Goal: Task Accomplishment & Management: Manage account settings

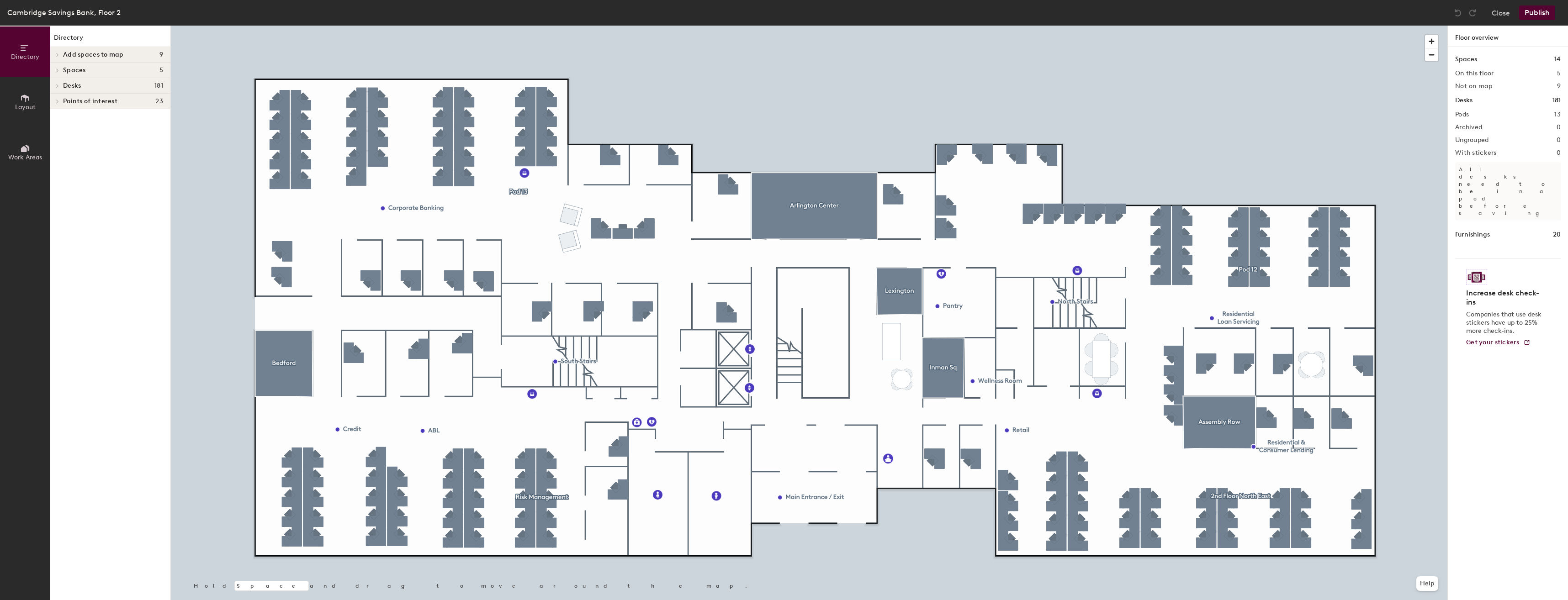
click at [276, 26] on div at bounding box center [809, 26] width 1277 height 0
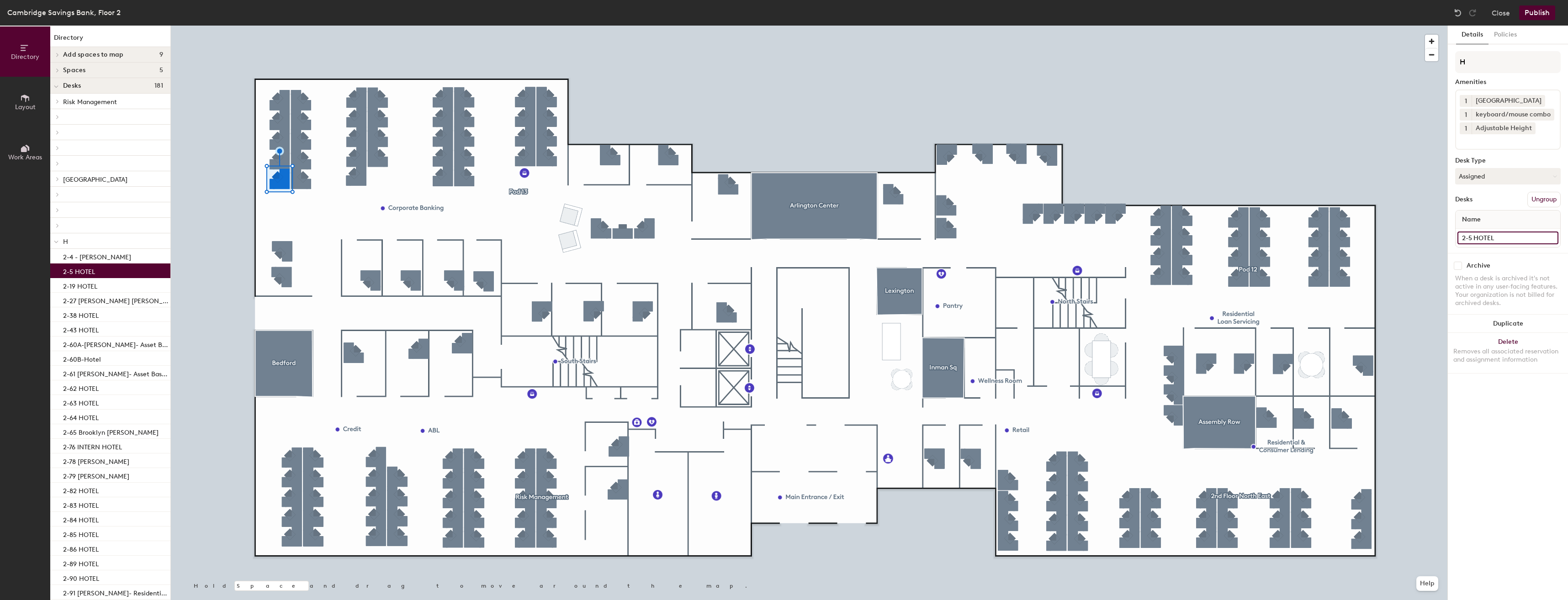
click at [1509, 238] on input "2-5 HOTEL" at bounding box center [1508, 238] width 101 height 13
type input "2-5 [PERSON_NAME]"
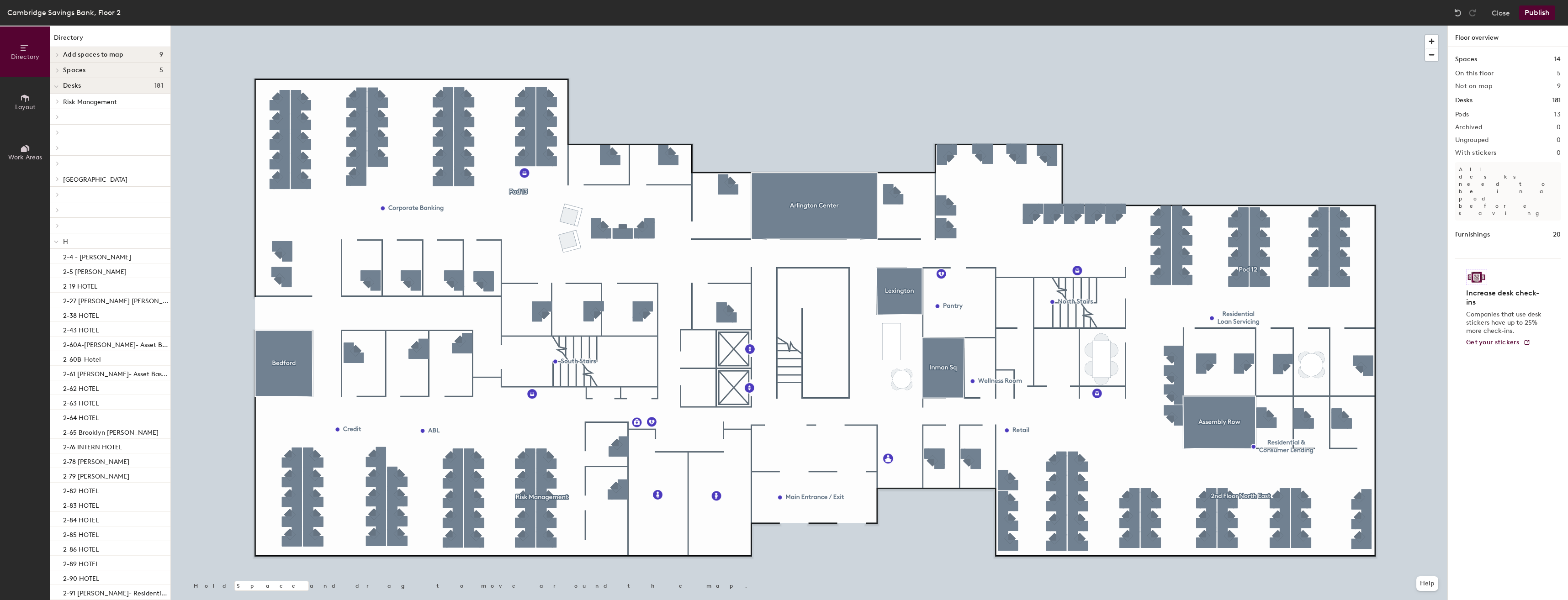
click at [1539, 16] on button "Publish" at bounding box center [1536, 13] width 37 height 15
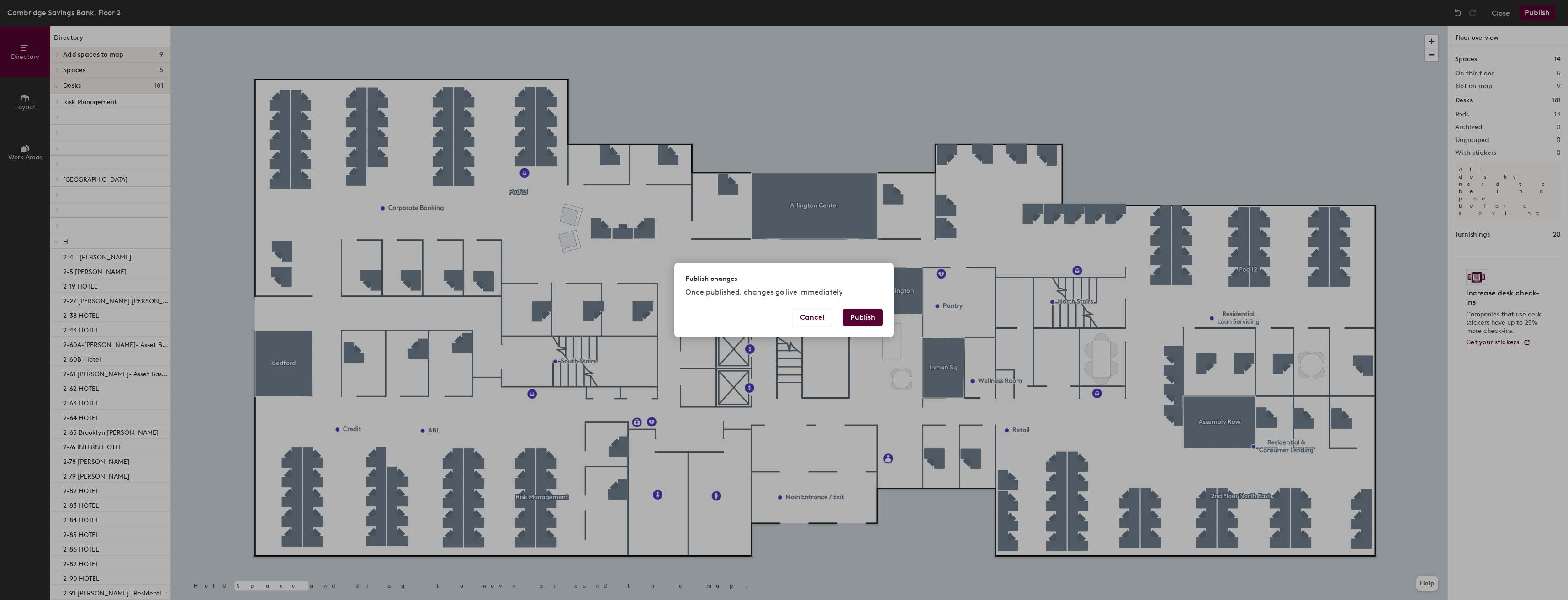
click at [854, 323] on button "Publish" at bounding box center [863, 318] width 39 height 18
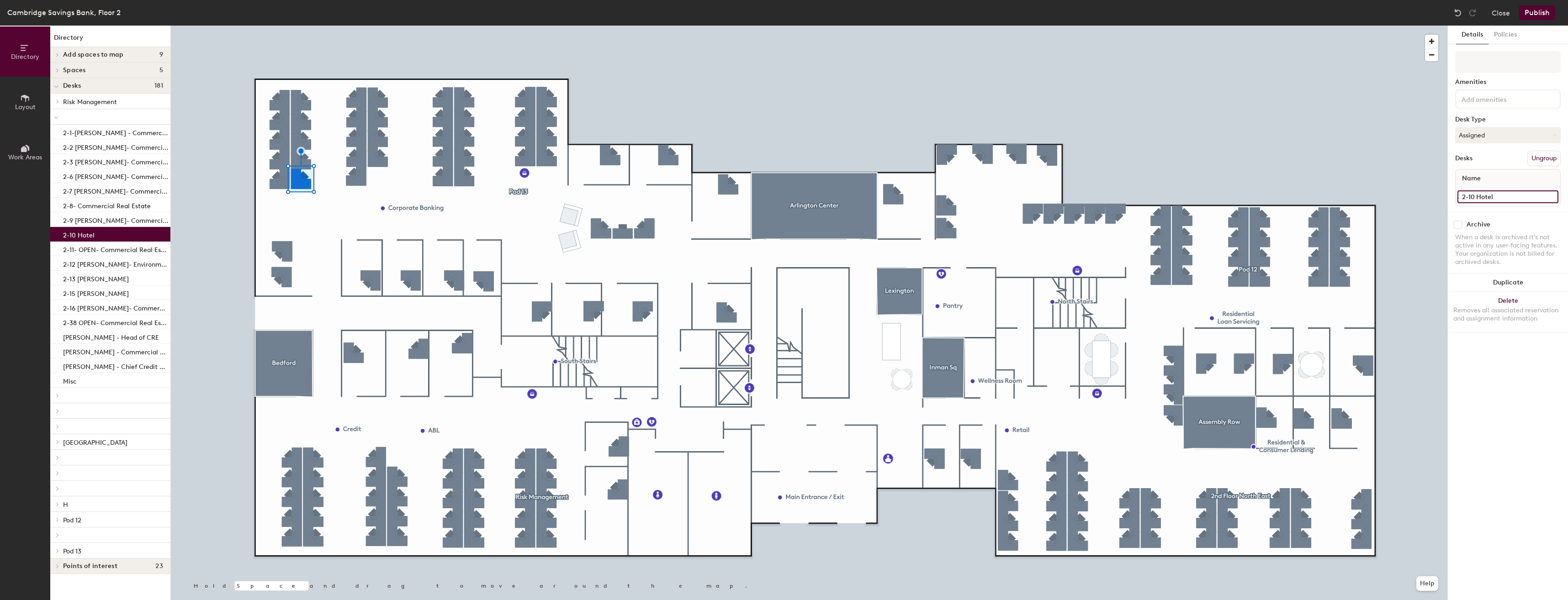
click at [1505, 195] on input "2-10 Hotel" at bounding box center [1508, 196] width 101 height 13
click at [1503, 195] on input "2-10 Hotel" at bounding box center [1508, 196] width 101 height 13
type input "2-10 [PERSON_NAME]"
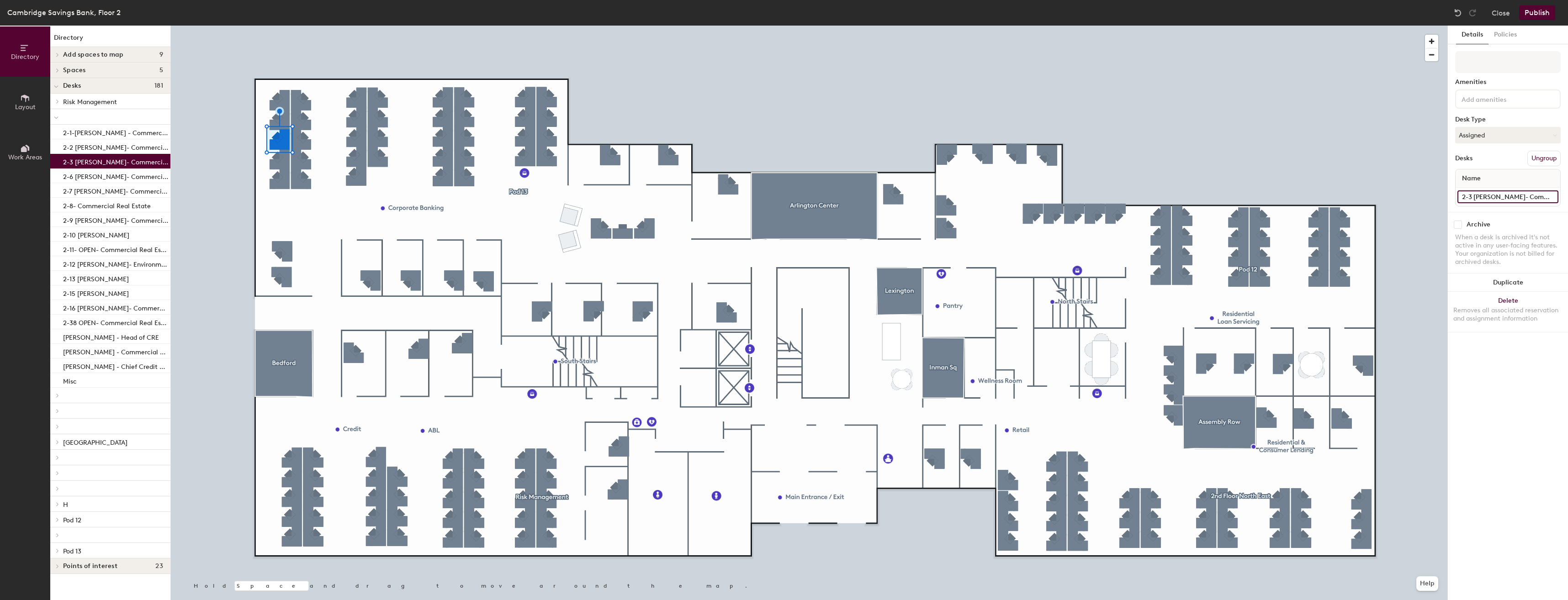
click at [1503, 195] on input "2-3 Matthew Hohrath- Commercial Real Estate" at bounding box center [1508, 196] width 101 height 13
click at [1473, 197] on input "2-3 Matthew Hohrath- Commercial Real Estate" at bounding box center [1508, 196] width 101 height 13
drag, startPoint x: 1474, startPoint y: 194, endPoint x: 1555, endPoint y: 198, distance: 81.1
click at [1557, 200] on input "2-3 Matthew Hohrath- Commercial Real Estate" at bounding box center [1508, 196] width 101 height 13
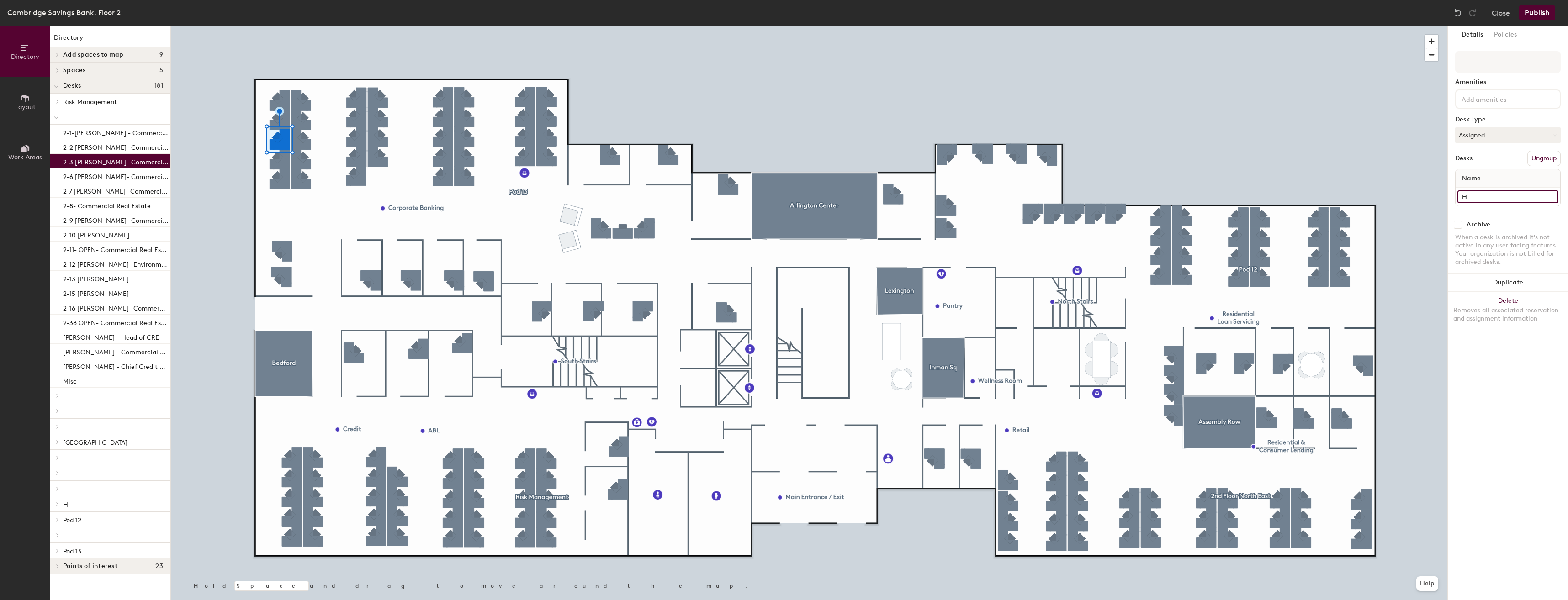
scroll to position [0, 0]
type input "2-3 Hotel"
click at [104, 132] on p "2-1-Dana Dimartinis - Commercial Real Estate" at bounding box center [116, 131] width 106 height 11
click at [1474, 195] on input "2-1-Dana Dimartinis - Commercial Real Estate" at bounding box center [1508, 196] width 101 height 13
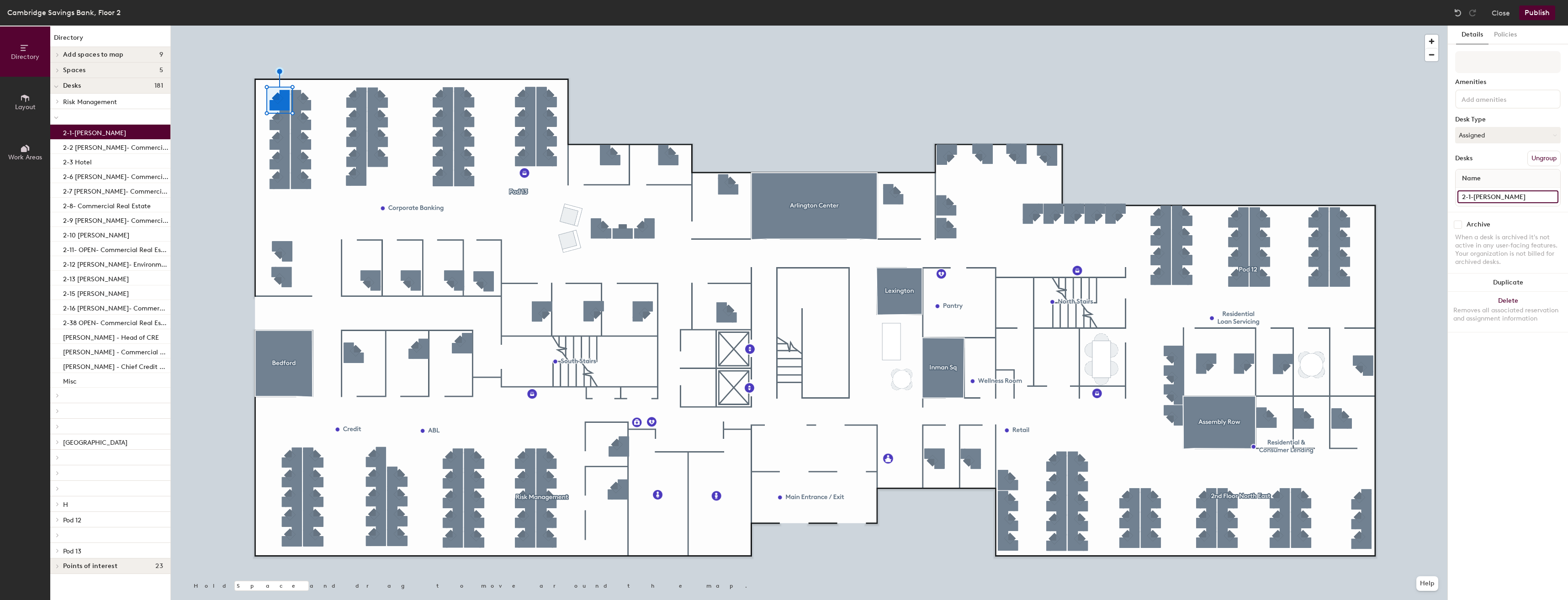
type input "2-1-Peter Olivier"
click at [90, 146] on p "2-2 Justin Doyle- Commercial Real Estate" at bounding box center [116, 146] width 106 height 11
click at [1476, 191] on input "2-2 Justin Doyle- Commercial Real Estate" at bounding box center [1508, 196] width 101 height 13
click at [1473, 195] on input "2-2 Justin Doyle- Commercial Real Estate" at bounding box center [1508, 196] width 101 height 13
paste input "2-3 Matthew Hohrath- Commercial Real Estate"
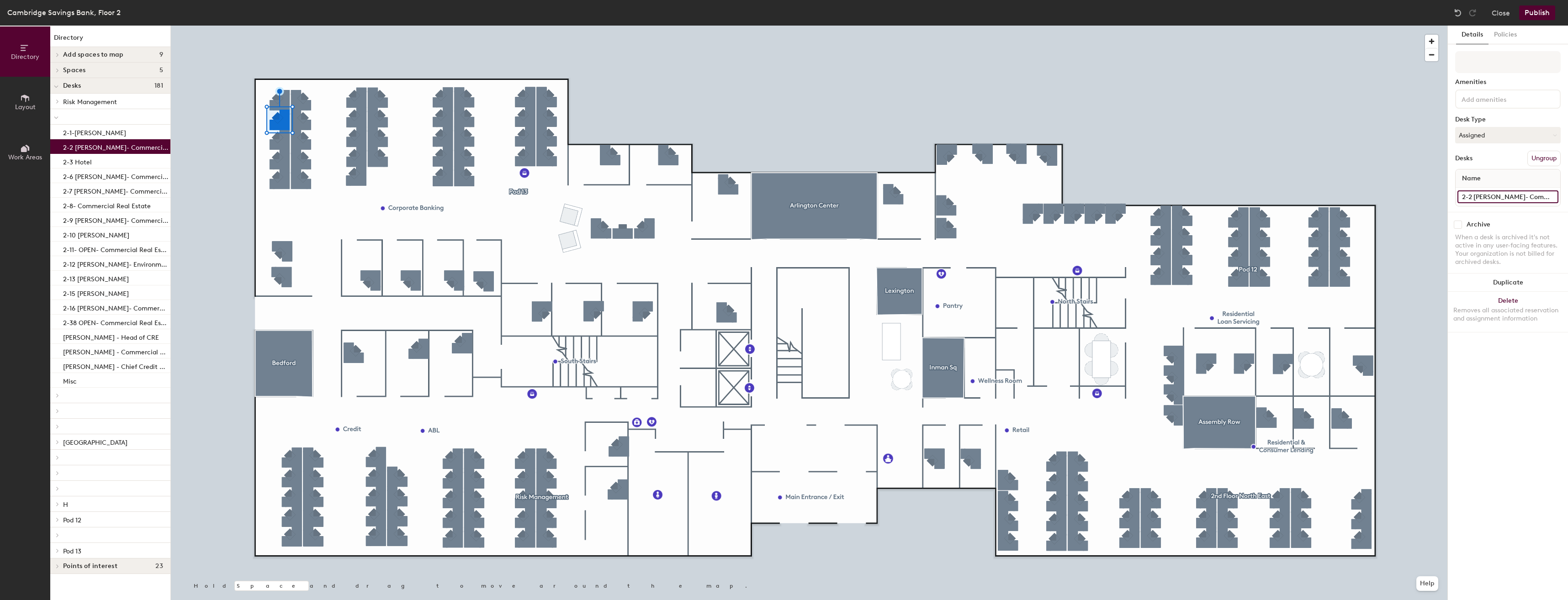
type input "2-2 Matthew Hohrath- Commercial Real Estate"
click at [272, 26] on div at bounding box center [809, 26] width 1277 height 0
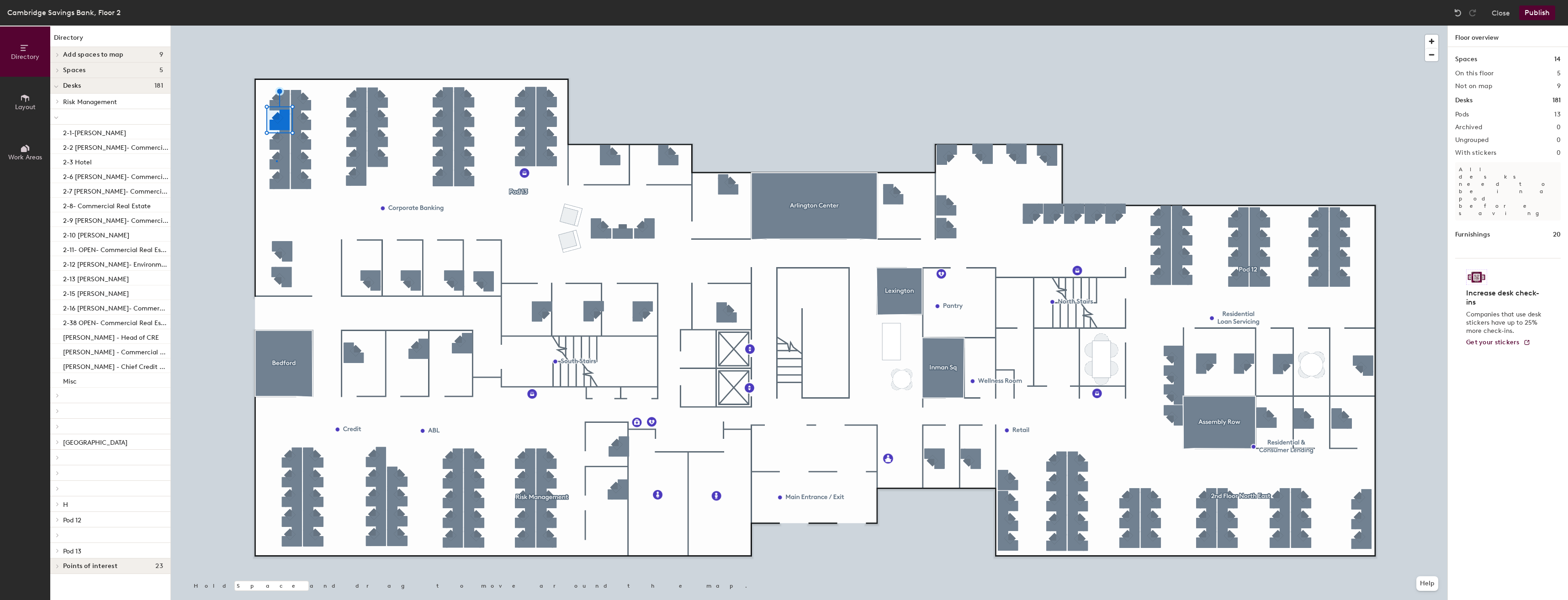
click at [276, 26] on div at bounding box center [809, 26] width 1277 height 0
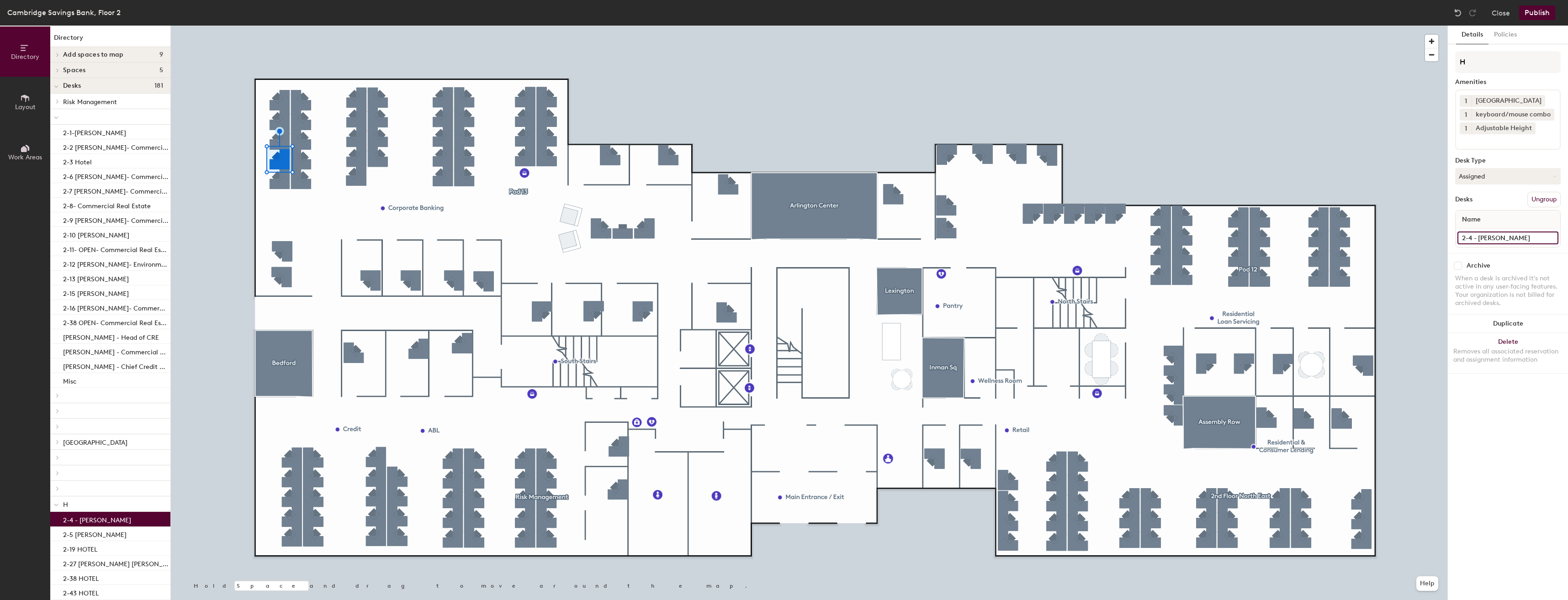
click at [1485, 236] on input "2-4 - Jon Matterazzo" at bounding box center [1508, 238] width 101 height 13
click at [1478, 238] on input "2-4 - Jon Matterazzo" at bounding box center [1508, 238] width 101 height 13
type input "2-4 - HOTEL"
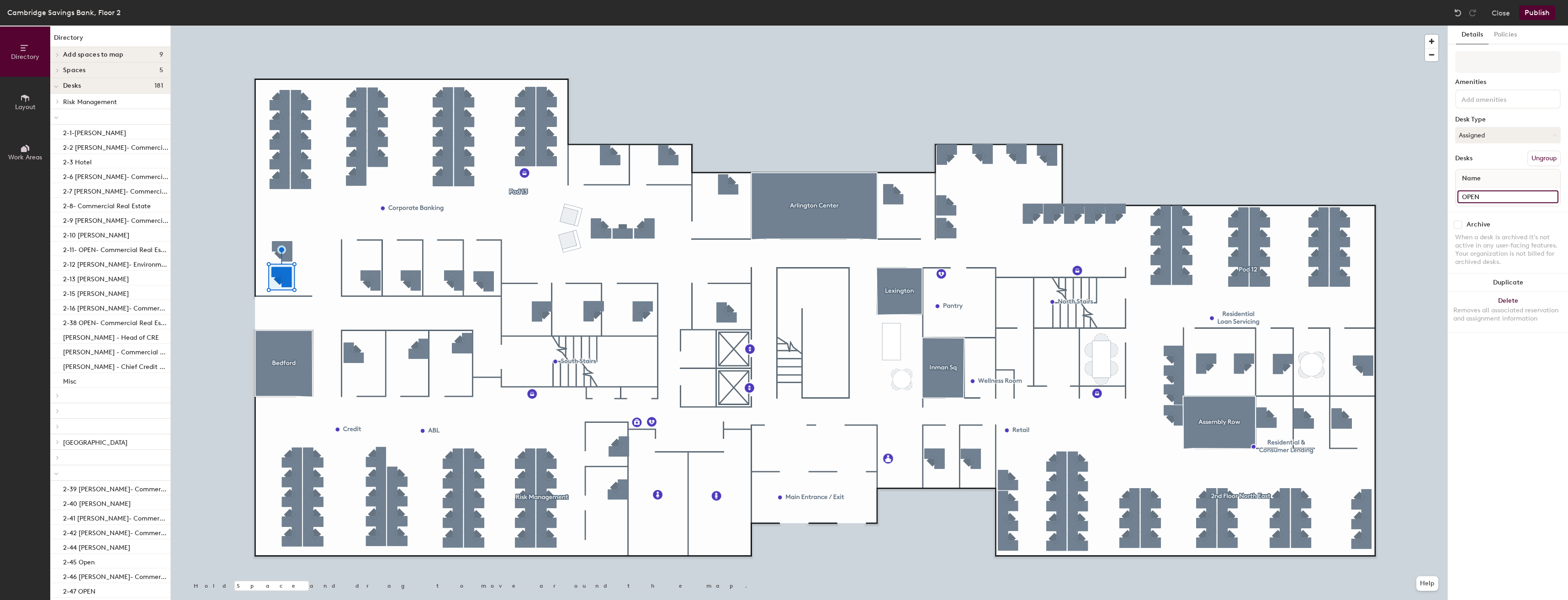
click at [1491, 201] on input "OPEN" at bounding box center [1508, 196] width 101 height 13
type input "Dana DiMartinis"
click at [302, 26] on div at bounding box center [809, 26] width 1277 height 0
click at [1474, 195] on input "2-6 Alex Kress- Commercial Real Estate" at bounding box center [1508, 196] width 101 height 13
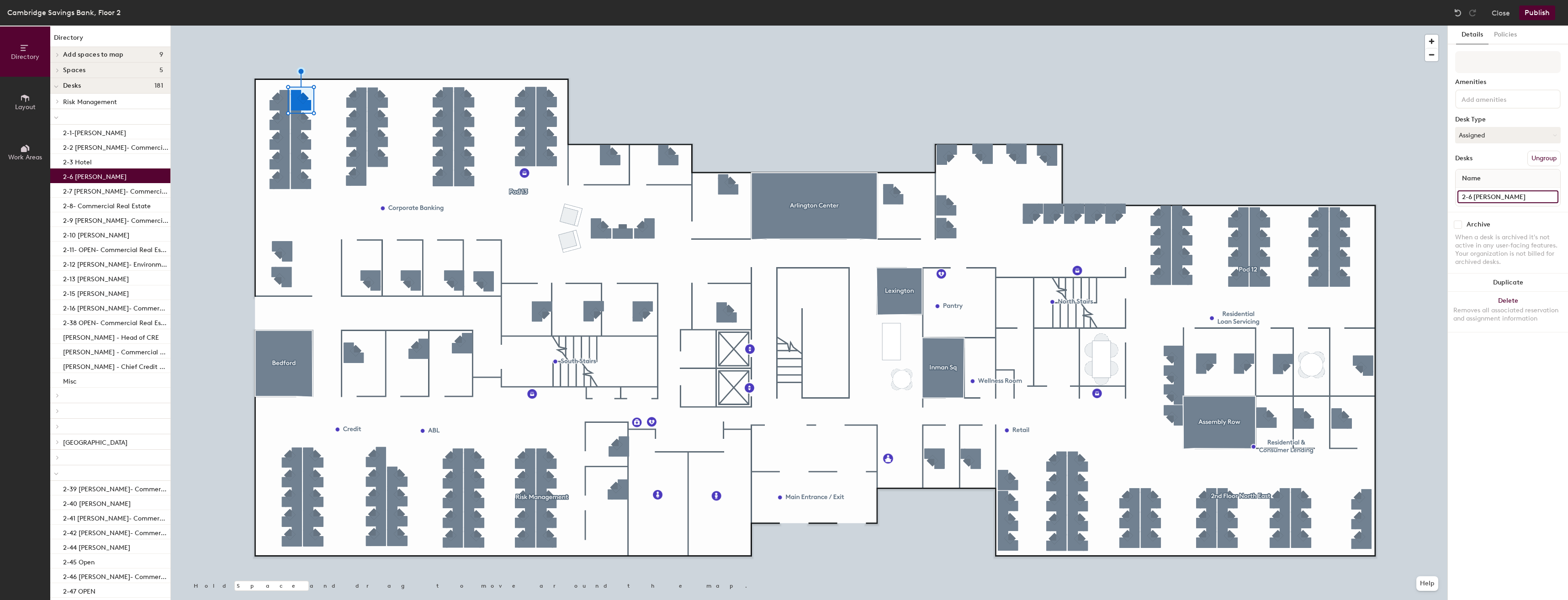
type input "2-6 John Matterazzo"
click at [1477, 192] on input "2-8- Commercial Real Estate" at bounding box center [1508, 196] width 101 height 13
click at [1478, 193] on input "2-8- Commercial Real Estate" at bounding box center [1508, 196] width 101 height 13
type input "2-8- Robert Rendon"
click at [1478, 201] on input "2-11- OPEN- Commercial Real Estate" at bounding box center [1508, 196] width 101 height 13
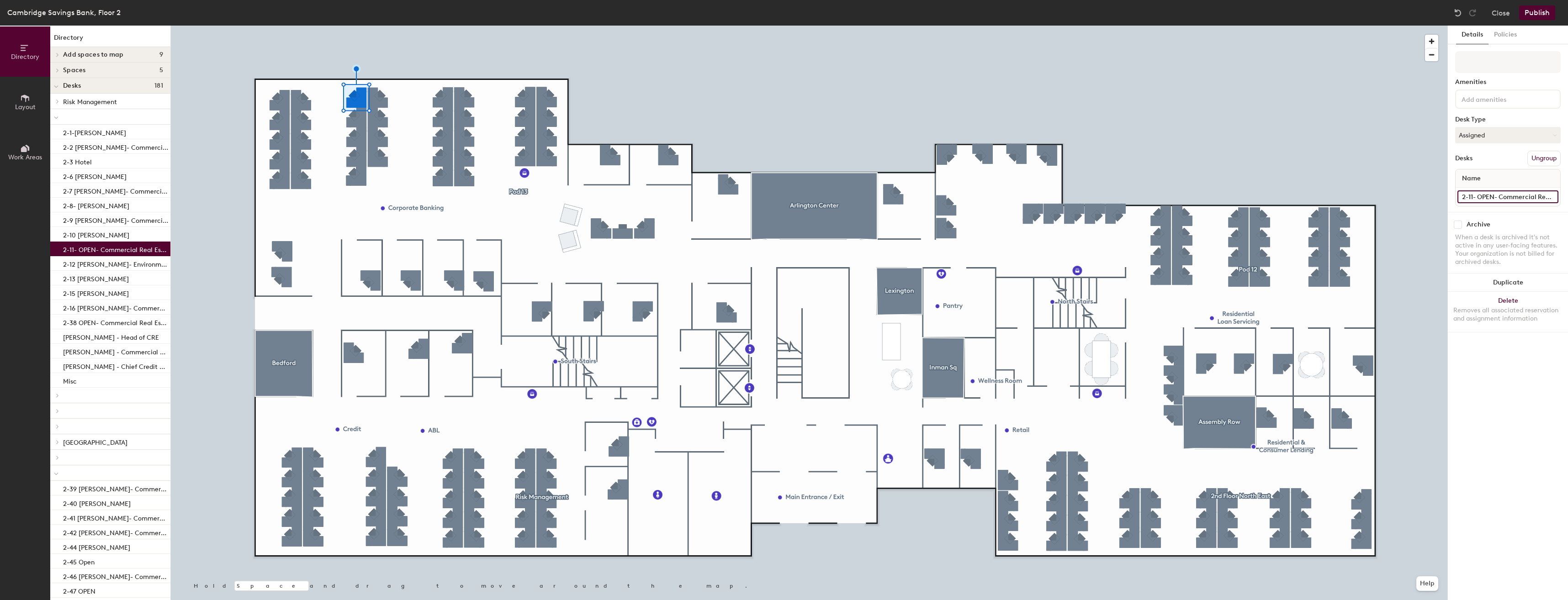
click at [1479, 197] on input "2-11- OPEN- Commercial Real Estate" at bounding box center [1508, 196] width 101 height 13
drag, startPoint x: 1479, startPoint y: 197, endPoint x: 1566, endPoint y: 192, distance: 87.1
click at [1566, 192] on div "Details Policies Amenities Desk Type Assigned Desks Ungroup Name 2-11- OPEN- Co…" at bounding box center [1508, 313] width 120 height 574
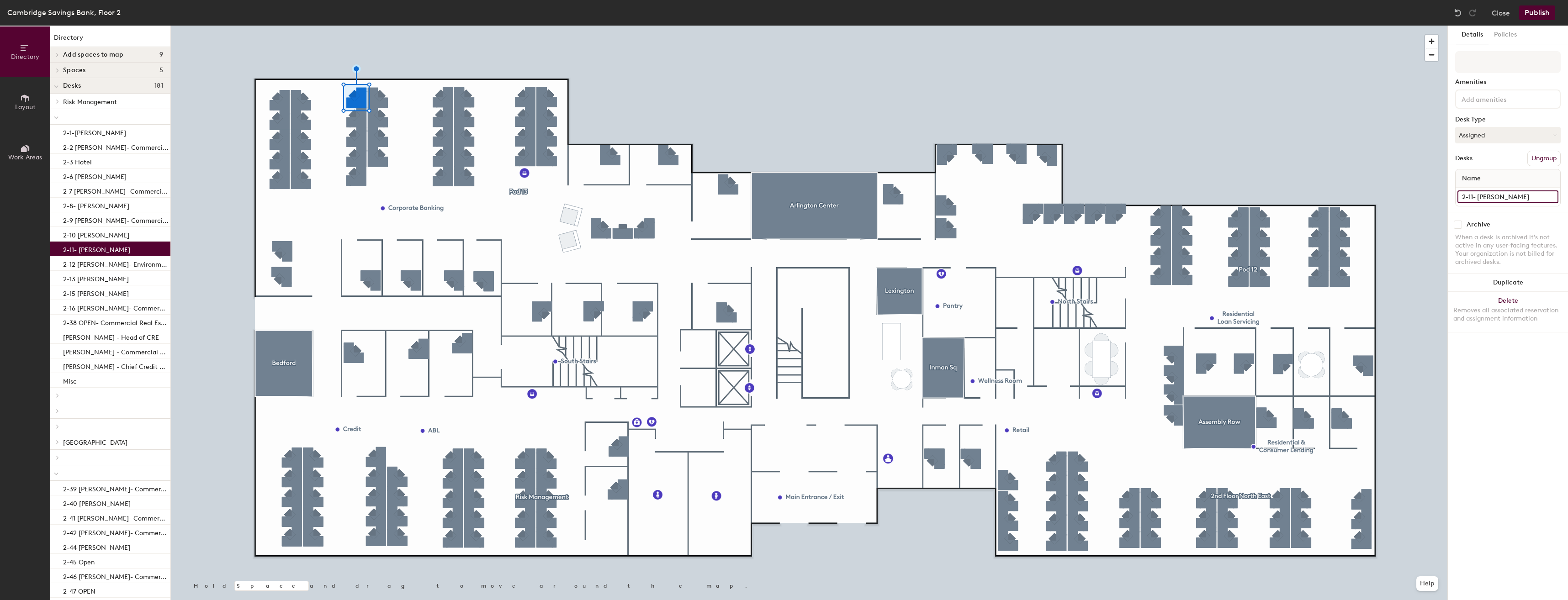
type input "2-11- John Maher"
click at [359, 26] on div at bounding box center [809, 26] width 1277 height 0
click at [1474, 196] on input "2-12 Katherine Christensen- Environmental Risk & Ops Portfolio Manage" at bounding box center [1508, 196] width 101 height 13
click at [1475, 195] on input "2-12 Katherine Christensen- Environmental Risk & Ops Portfolio Manage" at bounding box center [1508, 196] width 101 height 13
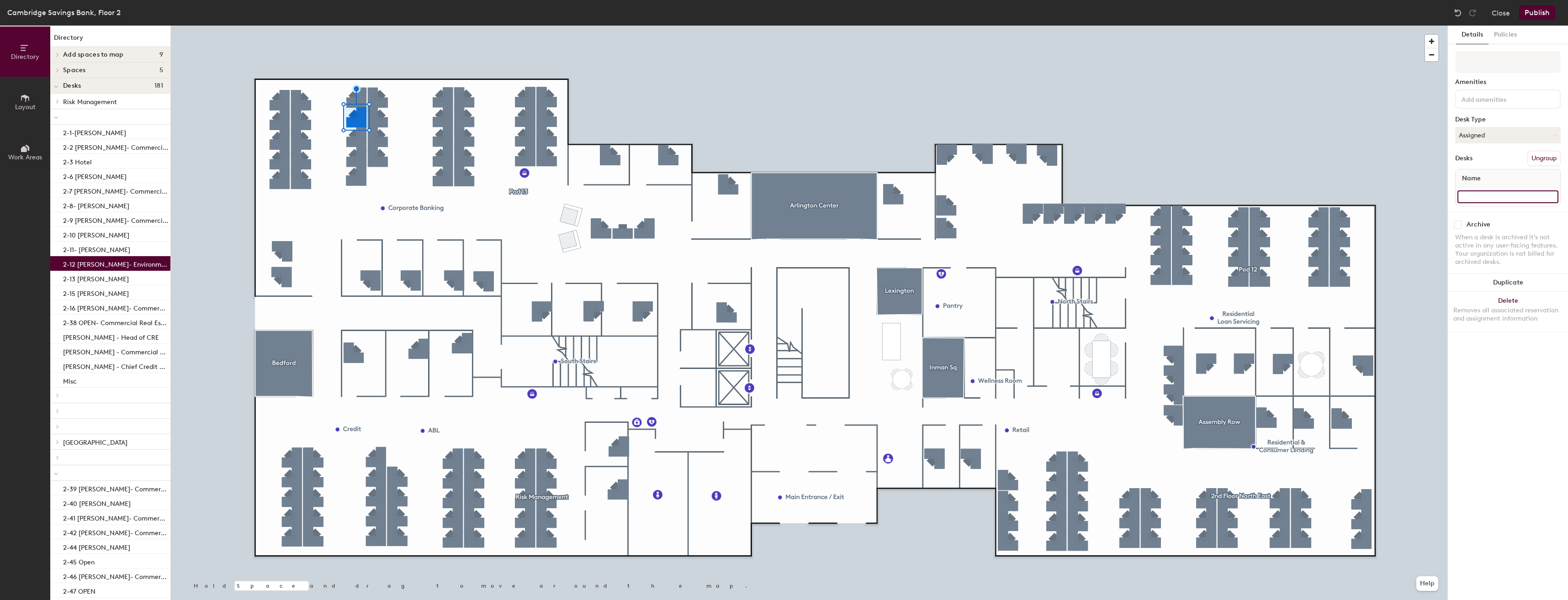
drag, startPoint x: 1476, startPoint y: 195, endPoint x: 1567, endPoint y: 208, distance: 91.9
click at [1567, 207] on html "Skip navigation Schedule Office People Analytics Visits Deliveries Services Man…" at bounding box center [784, 300] width 1568 height 600
type input "2-12 Alex Kress"
click at [1511, 195] on input "2-13 Dan Coss" at bounding box center [1508, 196] width 101 height 13
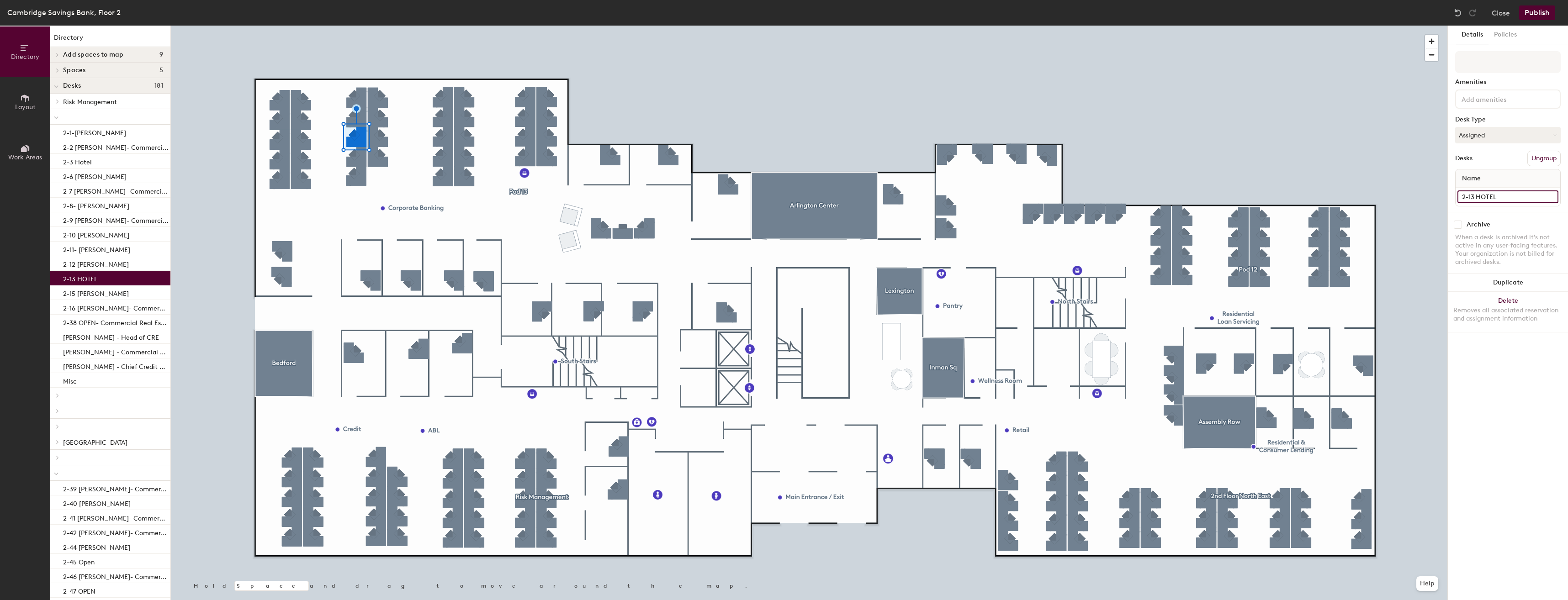
type input "2-13 HOTEL"
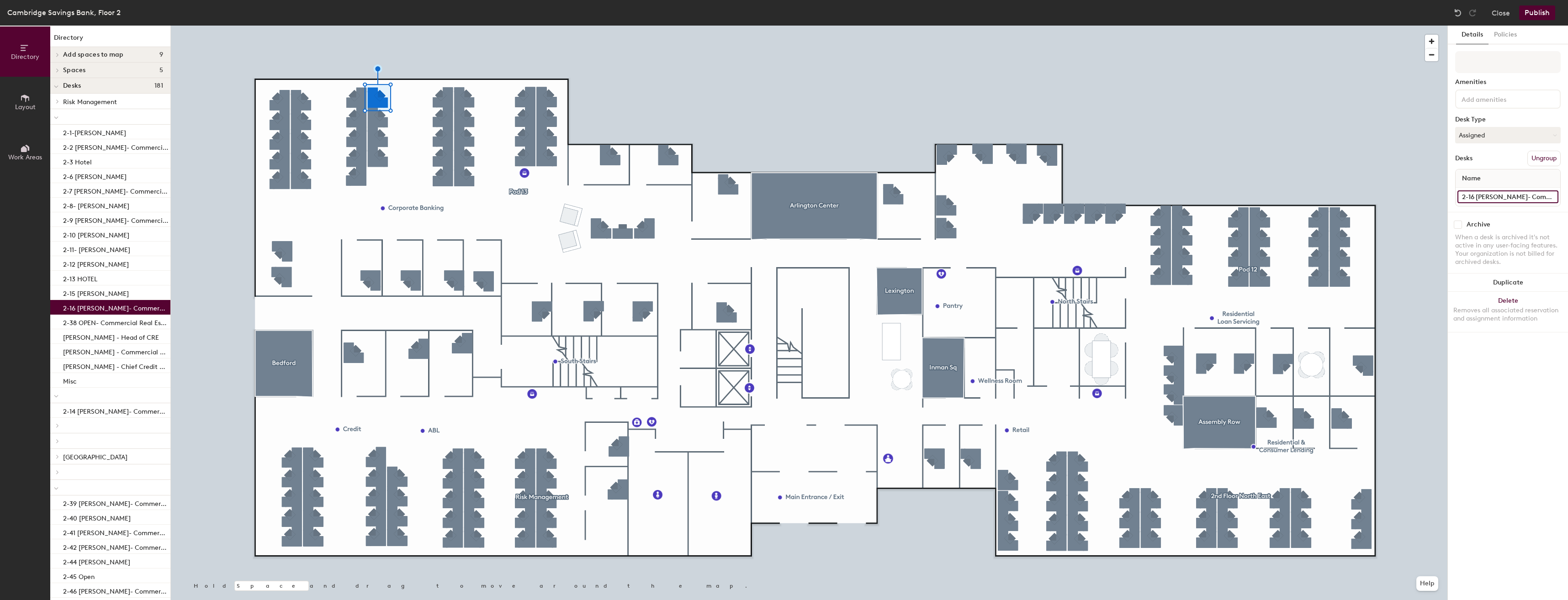
click at [1475, 196] on input "2-16 Peter Olivier- Commercial Real Estate" at bounding box center [1508, 196] width 101 height 13
click at [1476, 195] on input "2-16 Peter Olivier- Commercial Real Estate" at bounding box center [1508, 196] width 101 height 13
type input "2-16 Justin Doyle"
click at [1484, 193] on input "2-20 Laura Payne- Treasury Management" at bounding box center [1508, 196] width 101 height 13
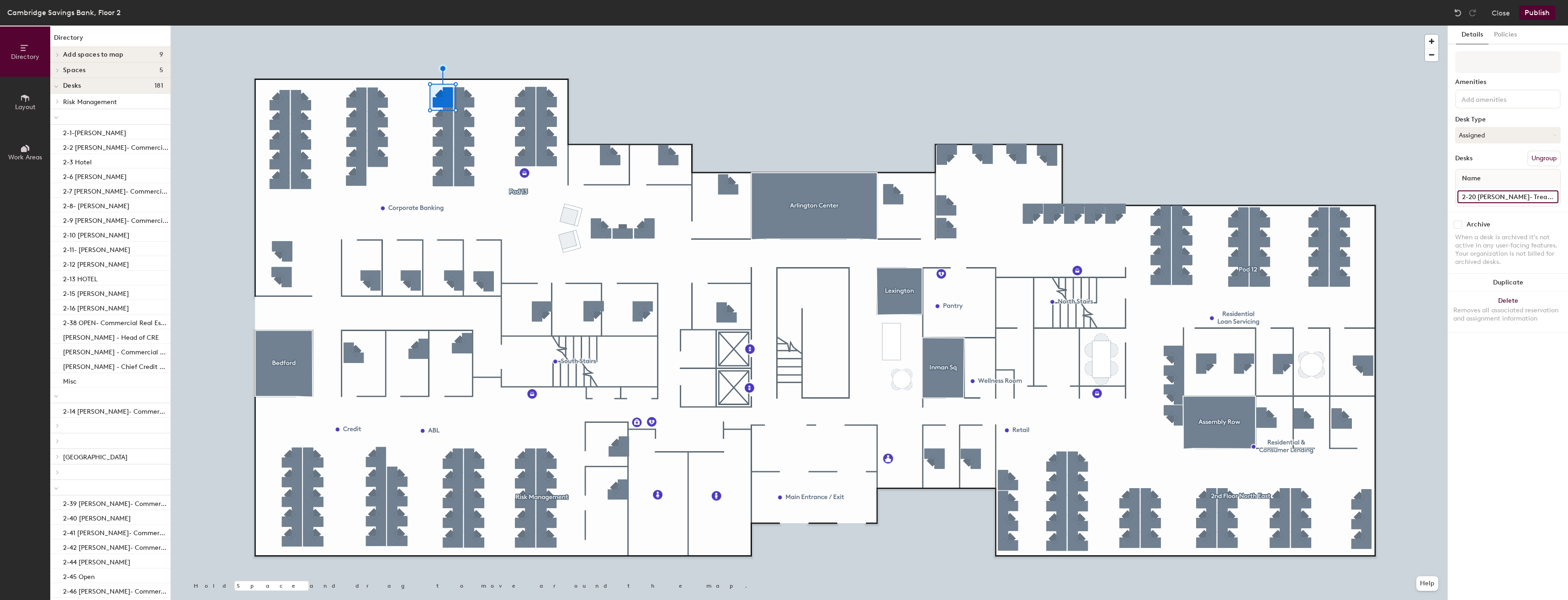
click at [1481, 199] on input "2-20 Laura Payne- Treasury Management" at bounding box center [1508, 196] width 101 height 13
drag, startPoint x: 1478, startPoint y: 195, endPoint x: 1567, endPoint y: 203, distance: 89.4
click at [1567, 202] on html "Skip navigation Schedule Office People Analytics Visits Deliveries Services Man…" at bounding box center [784, 300] width 1568 height 600
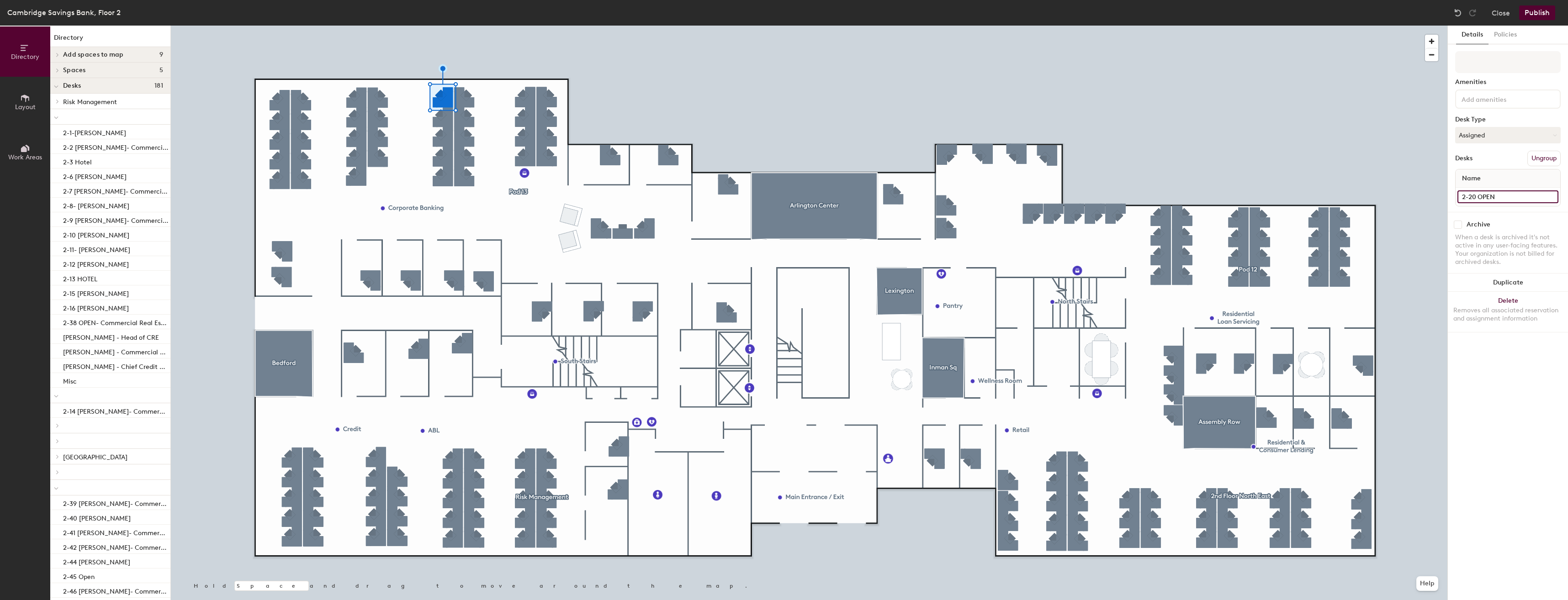
type input "2-20 OPEN"
click at [1480, 195] on input "2-29 Patrick Mahoney" at bounding box center [1508, 196] width 101 height 13
click at [1478, 196] on input "2-29 Patrick Mahoney" at bounding box center [1508, 196] width 101 height 13
click at [1520, 200] on input "2-29 Yamini N" at bounding box center [1508, 196] width 101 height 13
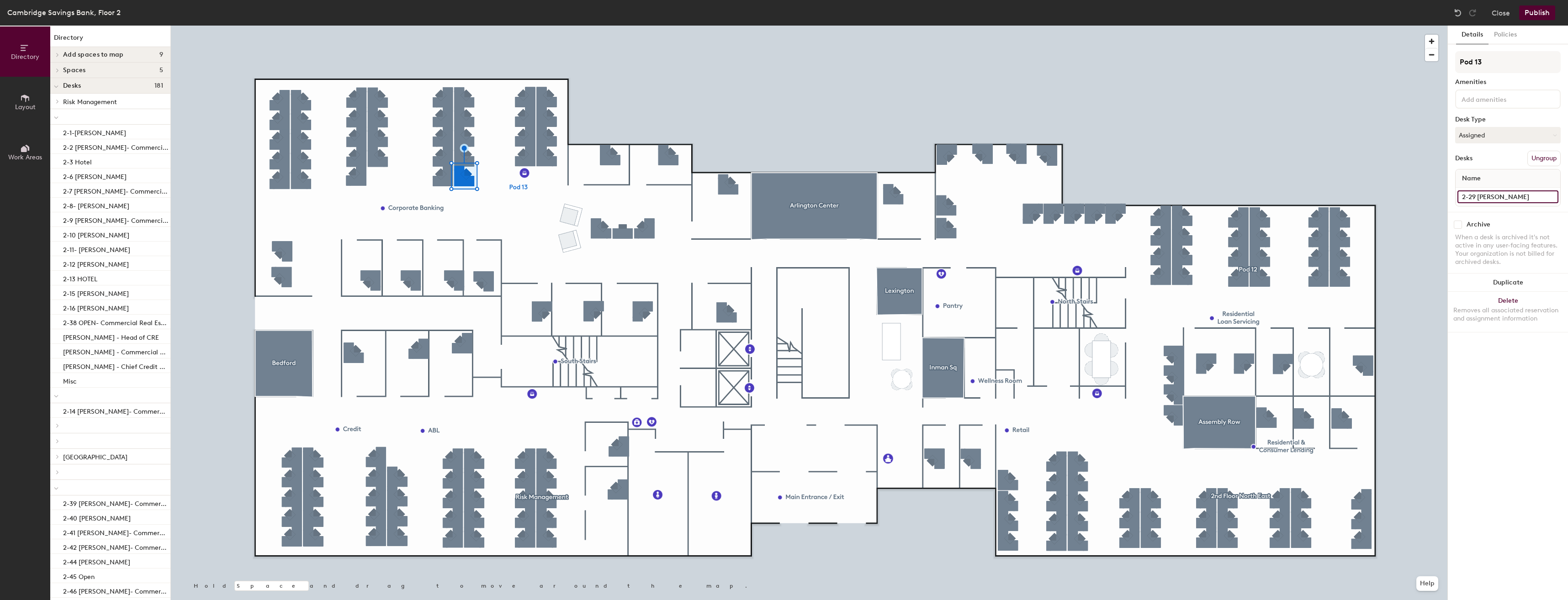
type input "2-29 Yamini Nagaich"
click at [1477, 199] on input "2-31 OPEN- Corporate Banking" at bounding box center [1508, 196] width 101 height 13
click at [1477, 194] on input "2-31 OPEN- Corporate Banking" at bounding box center [1508, 196] width 101 height 13
type input "2-31 Patrick Mahoney"
click at [1478, 195] on input "2-32 Javier Bellini- Corporate Banking" at bounding box center [1508, 196] width 101 height 13
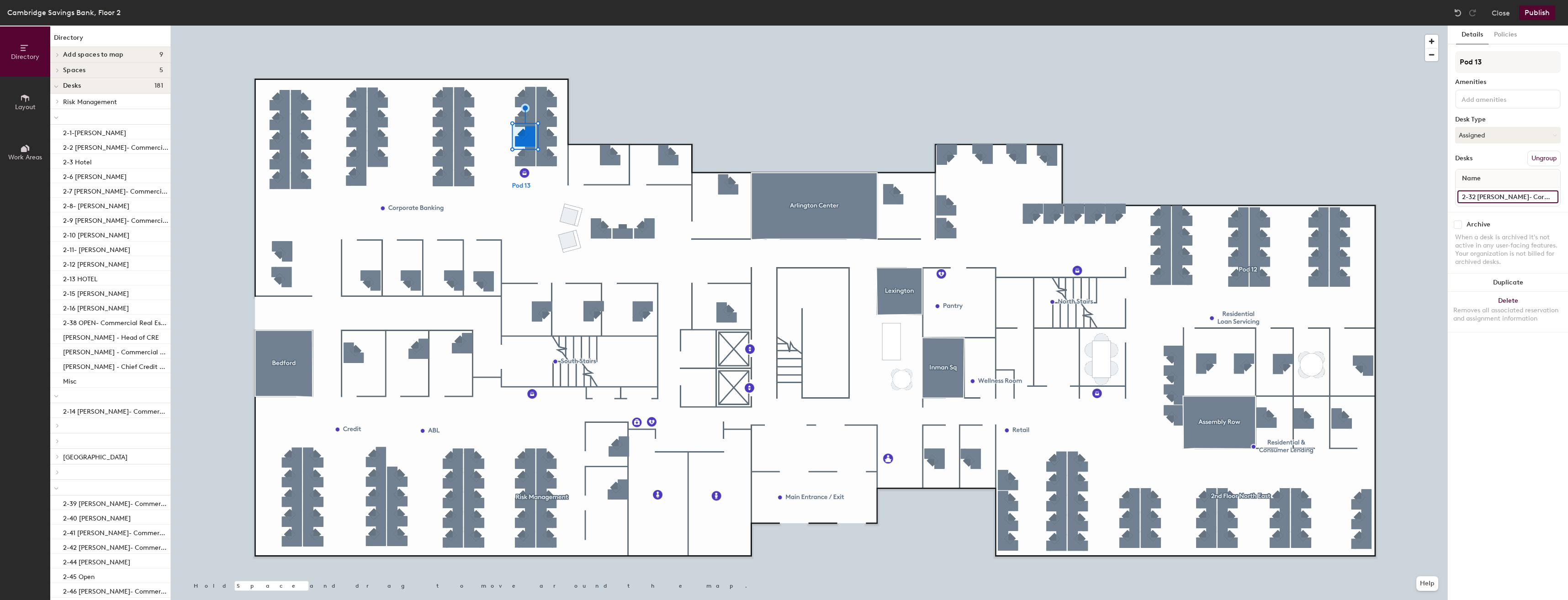
click at [1478, 195] on input "2-32 Javier Bellini- Corporate Banking" at bounding box center [1508, 196] width 101 height 13
type input "2-32 OPEN"
click at [1498, 196] on input "2-35 Hotel" at bounding box center [1508, 196] width 101 height 13
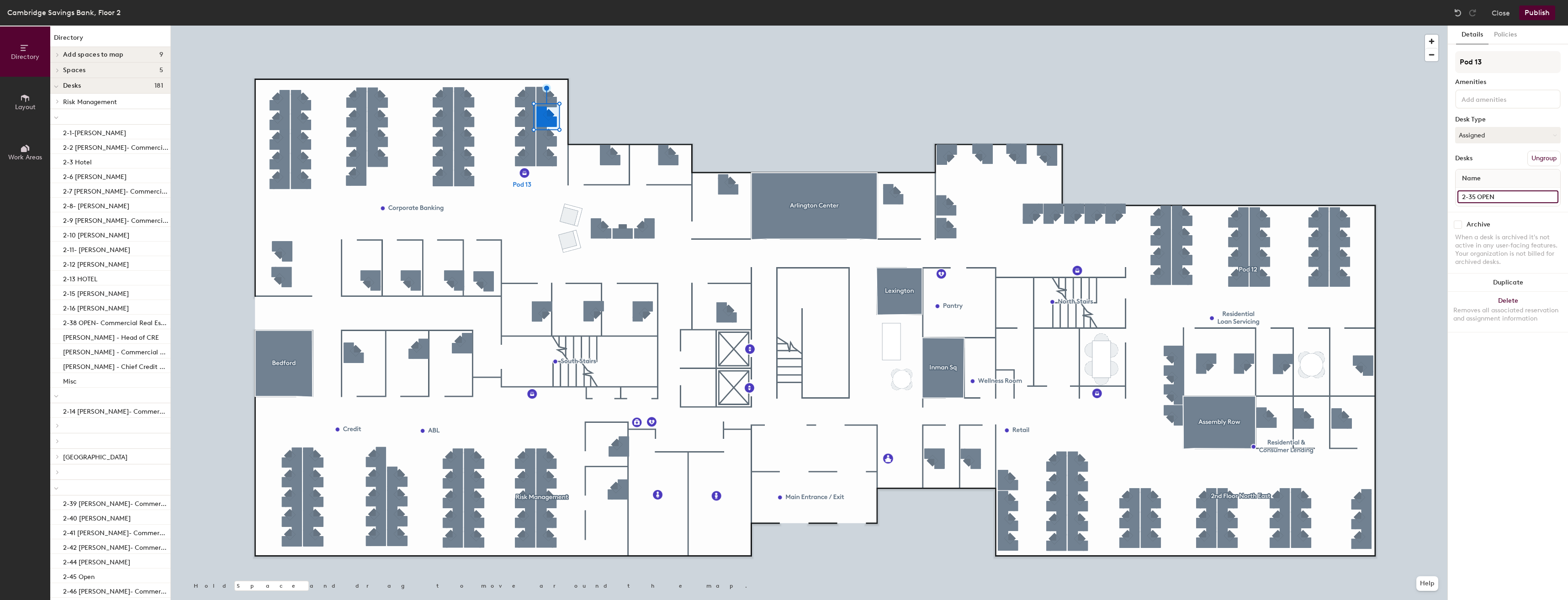
type input "2-35 OPEN"
click at [1536, 12] on button "Publish" at bounding box center [1536, 13] width 37 height 15
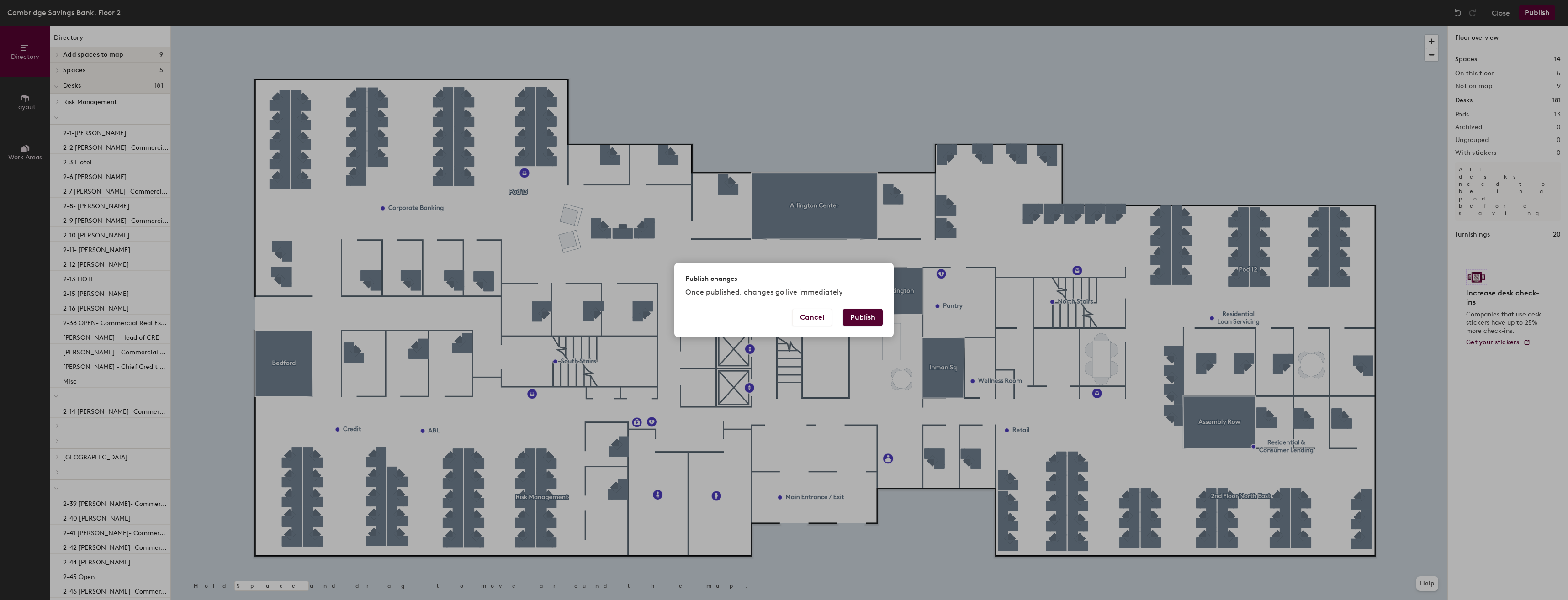
click at [854, 321] on button "Publish" at bounding box center [863, 318] width 39 height 18
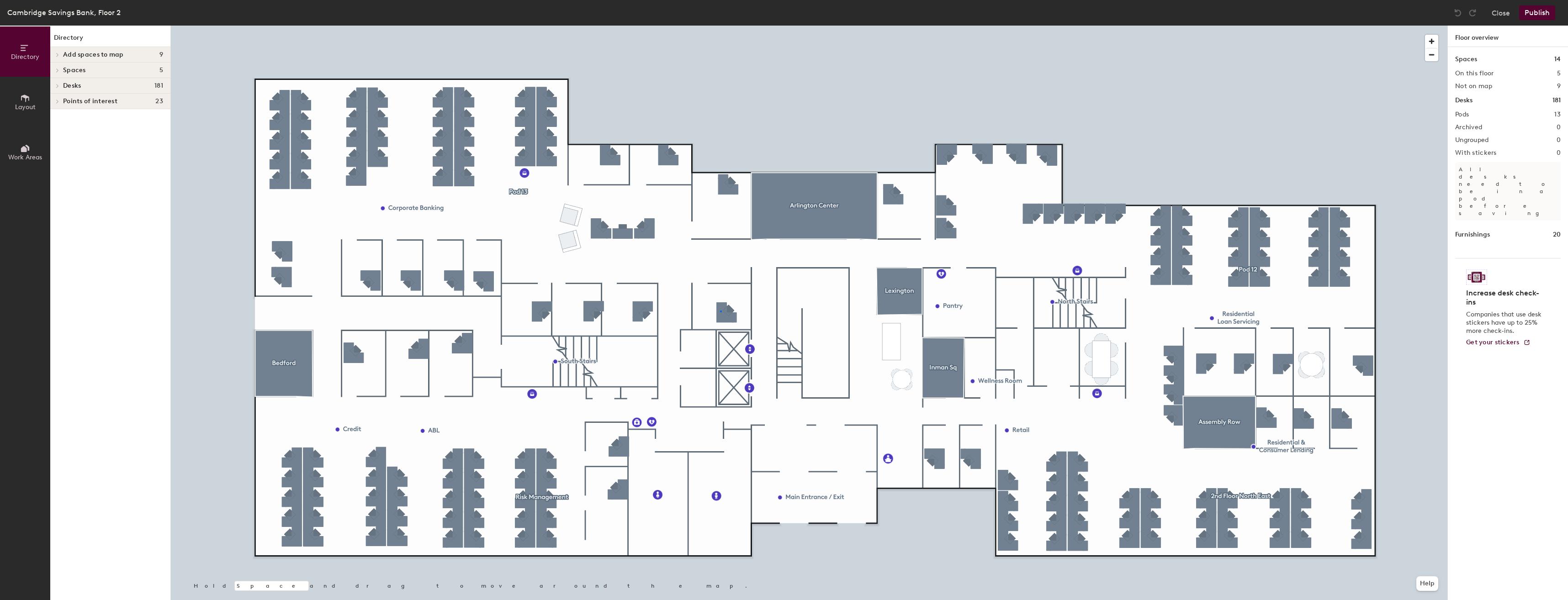
click at [721, 26] on div at bounding box center [809, 26] width 1277 height 0
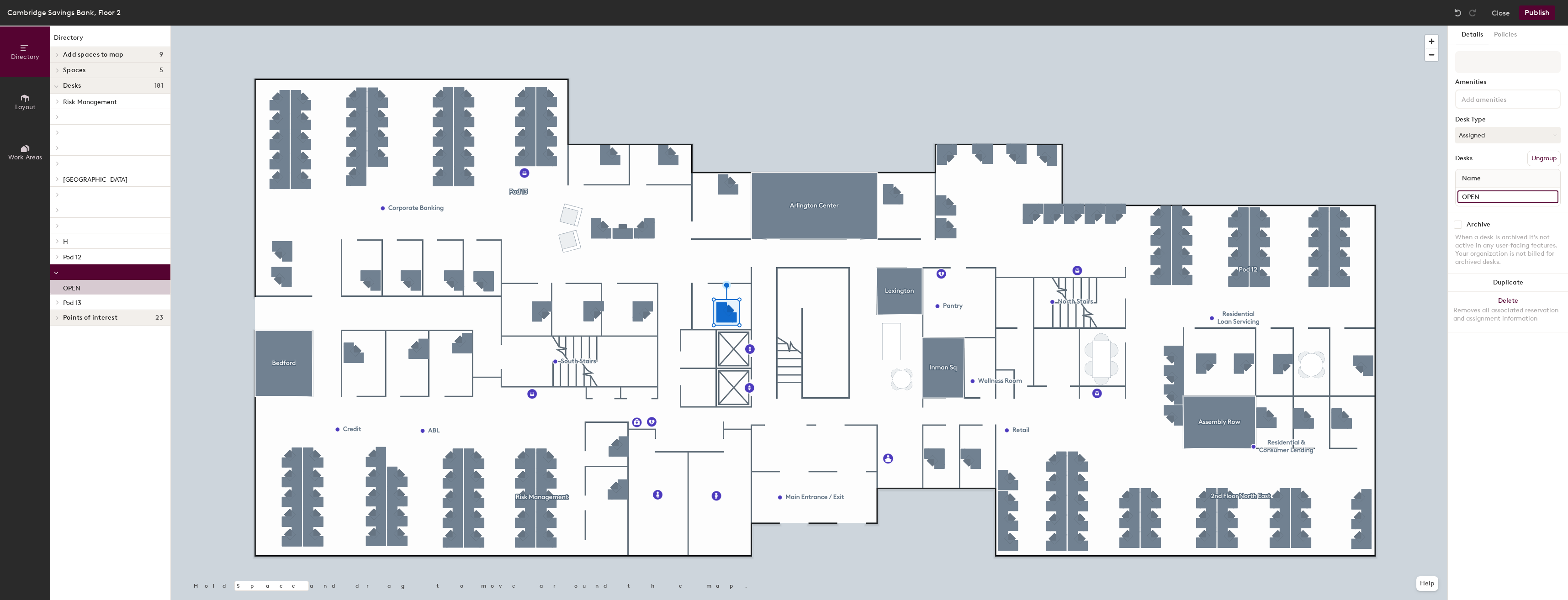
click at [1499, 194] on input "OPEN" at bounding box center [1508, 196] width 101 height 13
type input "Laura Miller"
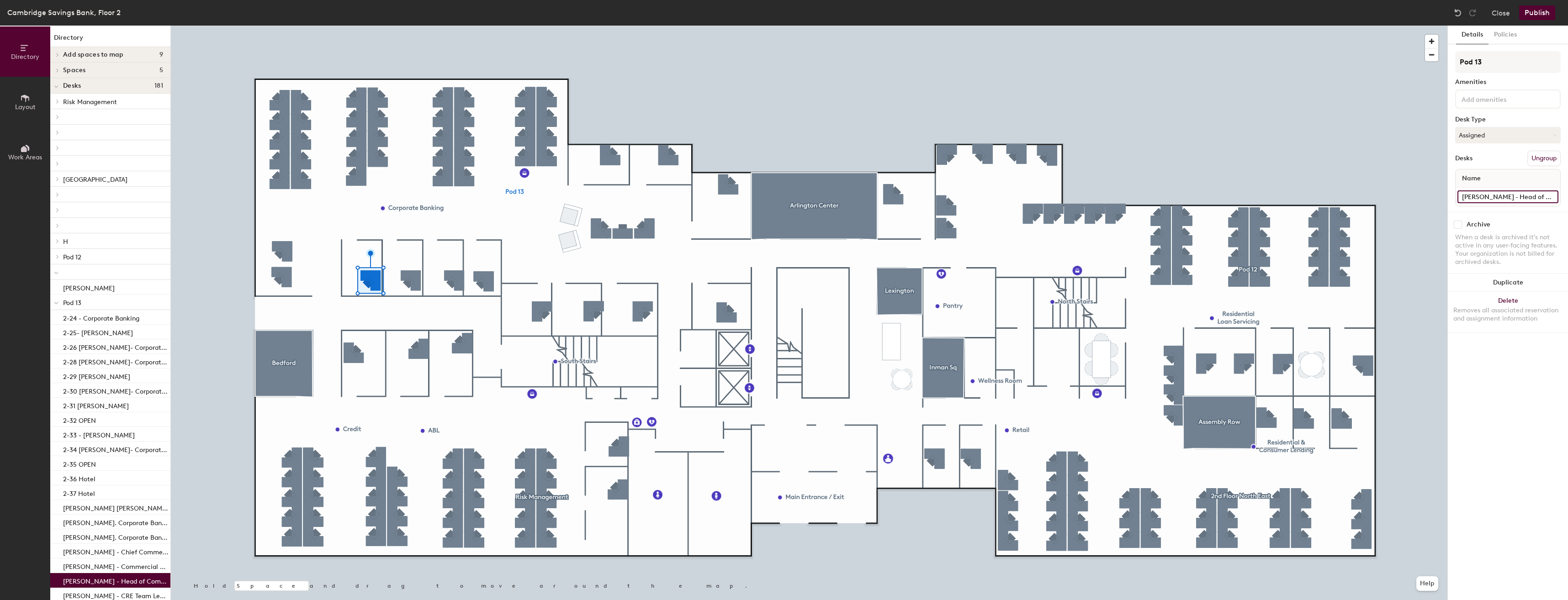
click at [1461, 196] on input "[PERSON_NAME] - Head of Commercial Portfolio Management" at bounding box center [1508, 196] width 101 height 13
type input "OPEN"
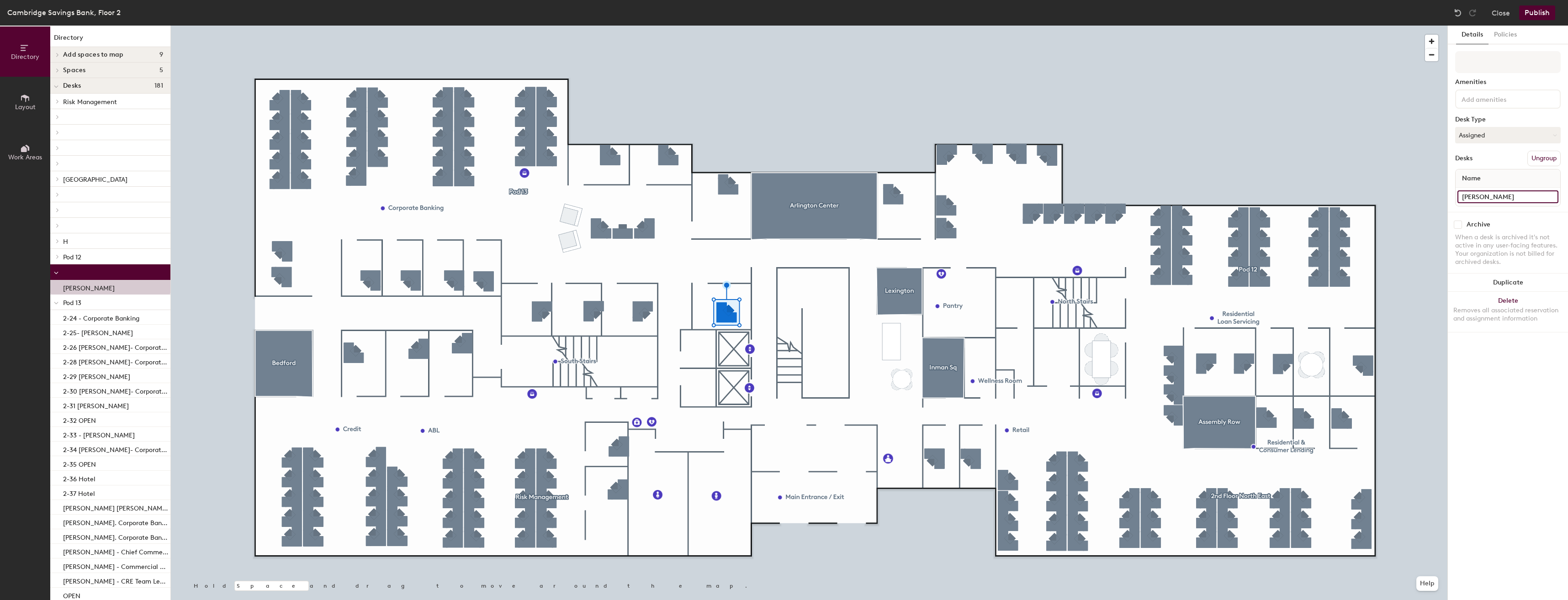
click at [1472, 195] on input "Laura Miller" at bounding box center [1508, 196] width 101 height 13
paste input "- Head of Commercial Portfolio Management"
type input "[PERSON_NAME] - Head of Commercial Portfolio Management"
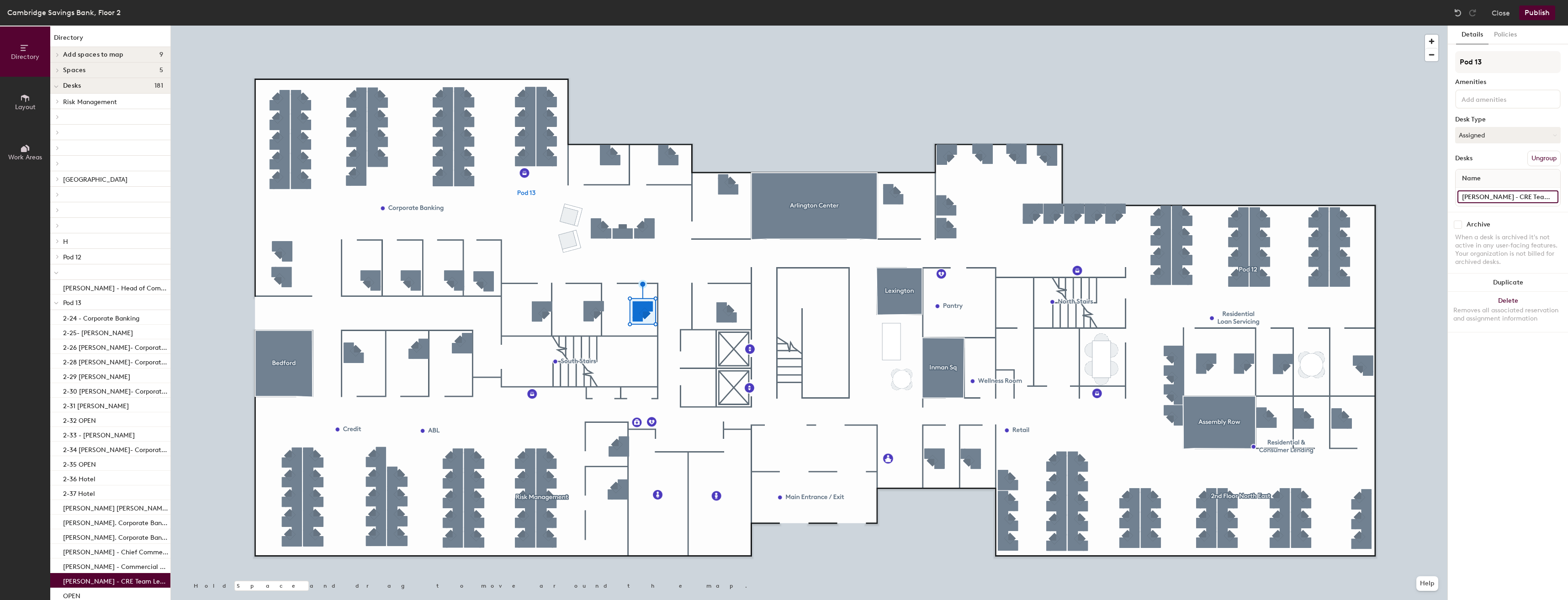
click at [1491, 198] on input "Nick Donofrio - CRE Team Leader" at bounding box center [1508, 196] width 101 height 13
click at [1500, 194] on input "Kevin Teller - Commercial Real Estate Loan Officer" at bounding box center [1508, 196] width 101 height 13
paste input "Nick Donofrio - CRE Team Lead"
type input "Nick Donofrio - CRE Team Leader"
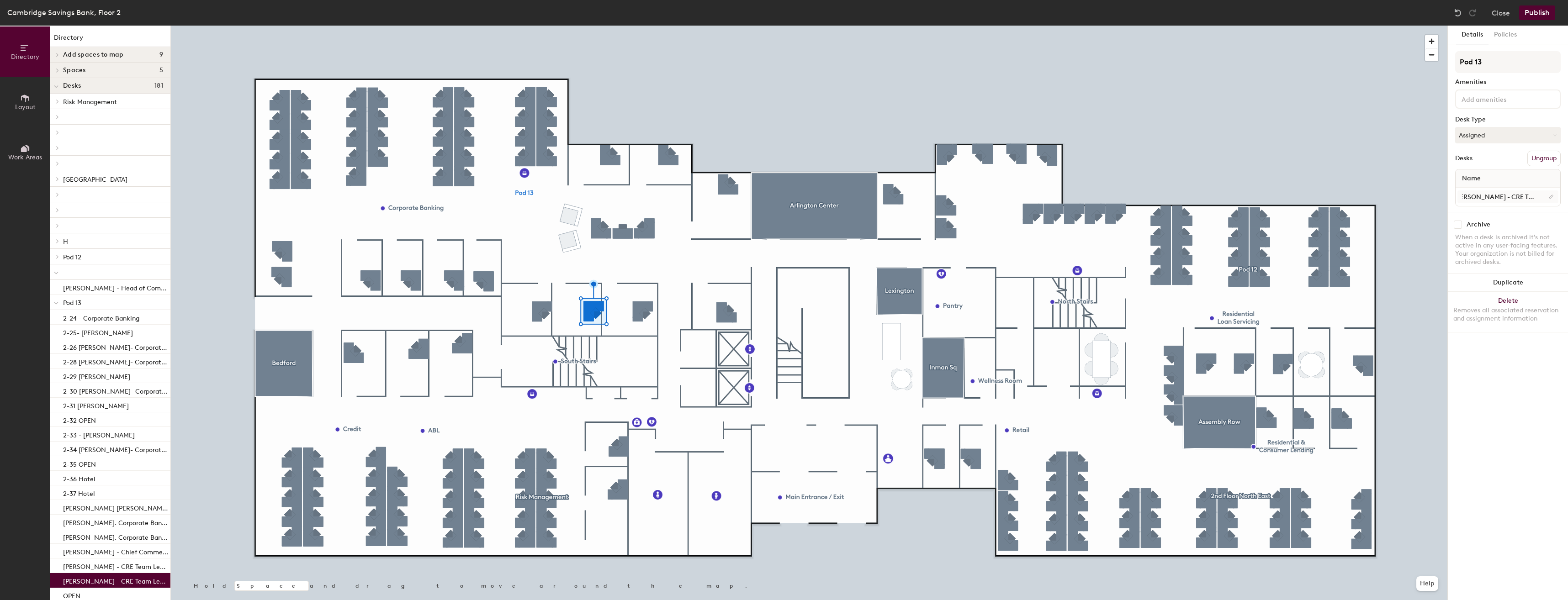
click at [535, 26] on div at bounding box center [809, 26] width 1277 height 0
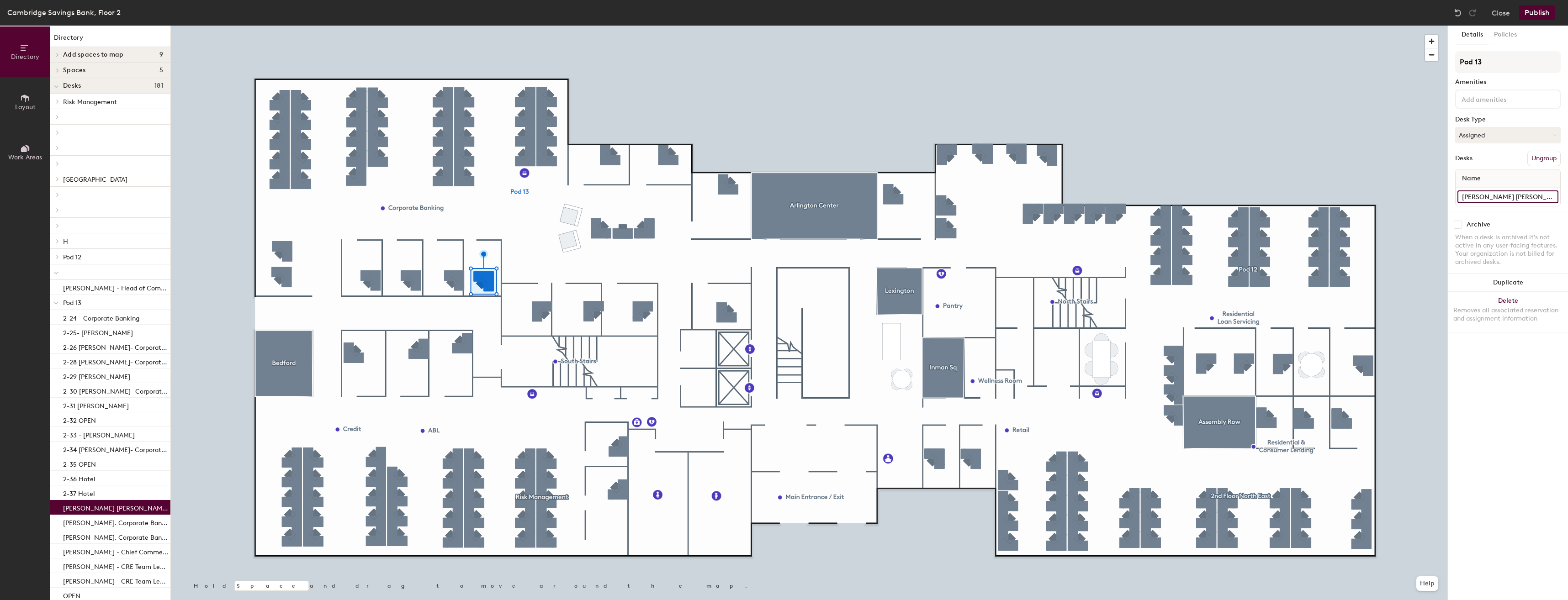
click at [1479, 200] on input "Barbara Crystal - Senior Corporate Banking Loan Officer" at bounding box center [1508, 196] width 101 height 13
click at [1479, 199] on input "OPEN" at bounding box center [1508, 196] width 101 height 13
paste input "Barbara Crystal - Senior Corporate Banking Loan Officer"
type input "Barbara Crystal - Senior Corporate Banking Loan Officer"
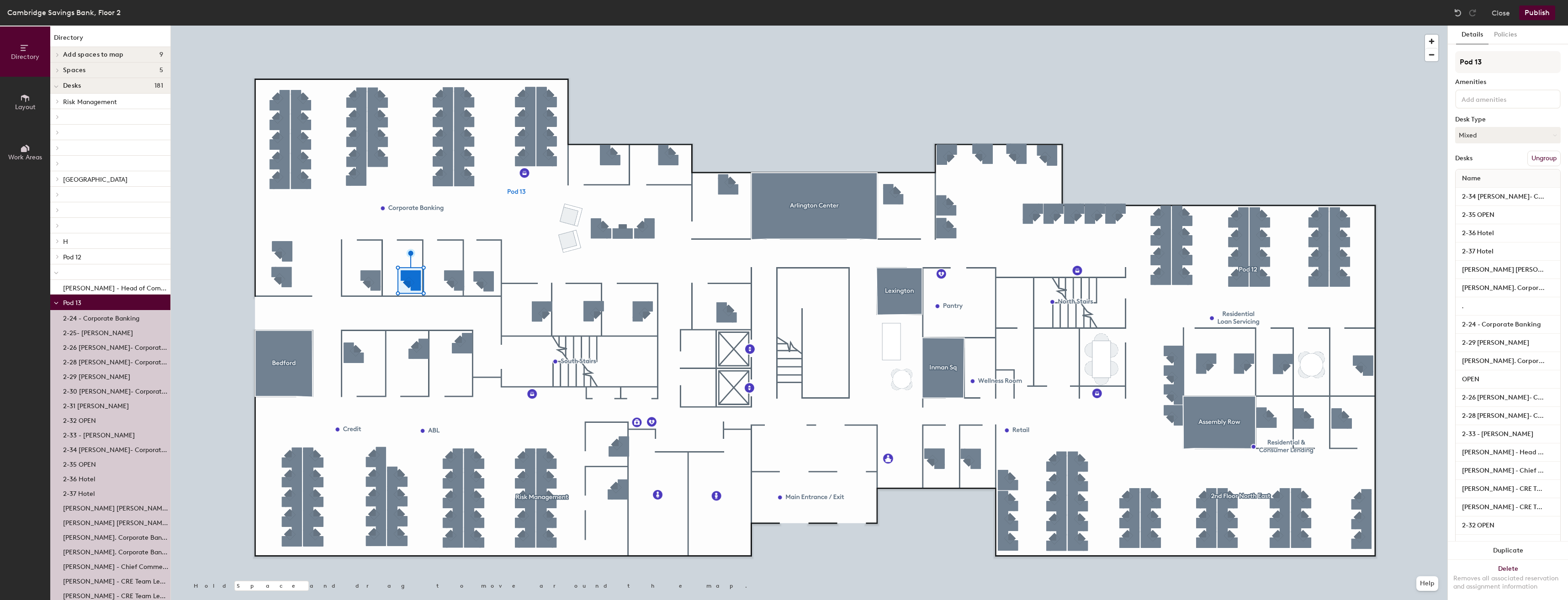
scroll to position [0, 0]
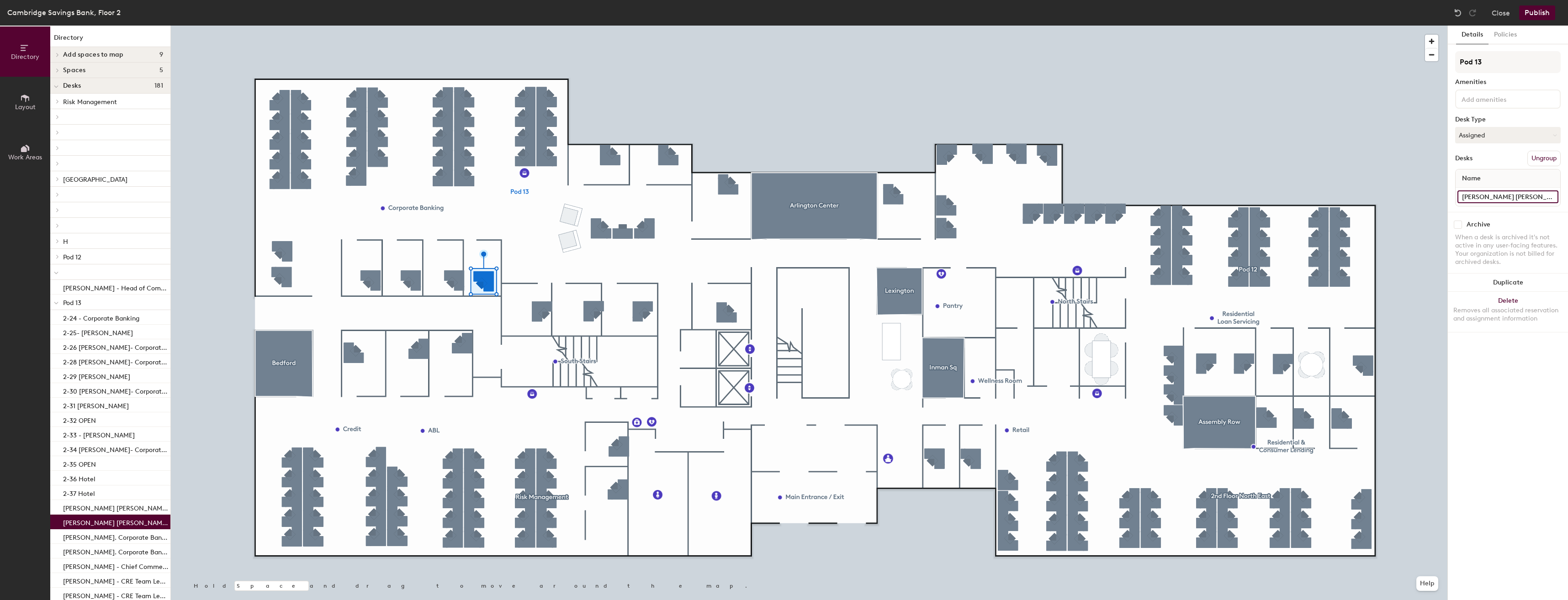
click at [1514, 192] on input "Barbara Crystal - Senior Corporate Banking Loan Officer" at bounding box center [1508, 196] width 101 height 13
click at [1514, 192] on input "Kevin Teller-" at bounding box center [1508, 196] width 101 height 13
click at [1510, 192] on input "Kevin Teller-" at bounding box center [1508, 196] width 101 height 13
type input "Kevin Teller- CRE Team Leader"
click at [366, 26] on div at bounding box center [809, 26] width 1277 height 0
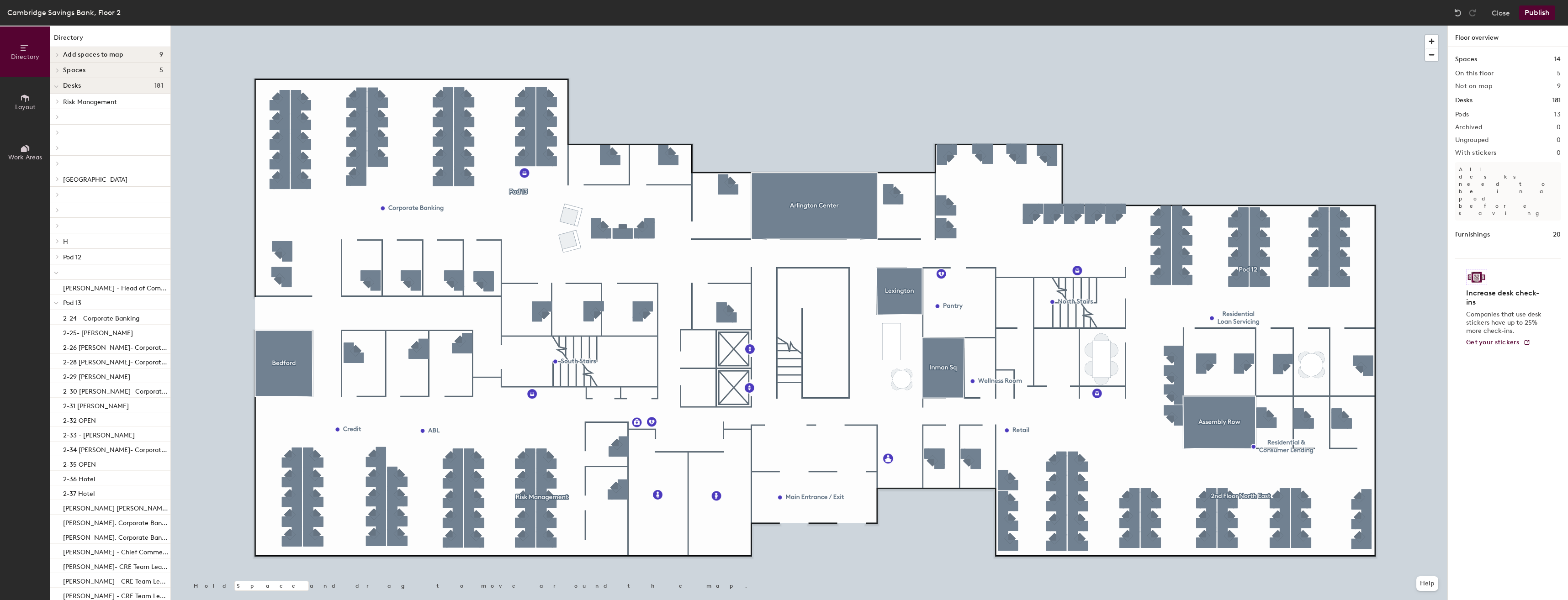
click at [1531, 16] on button "Publish" at bounding box center [1536, 13] width 37 height 15
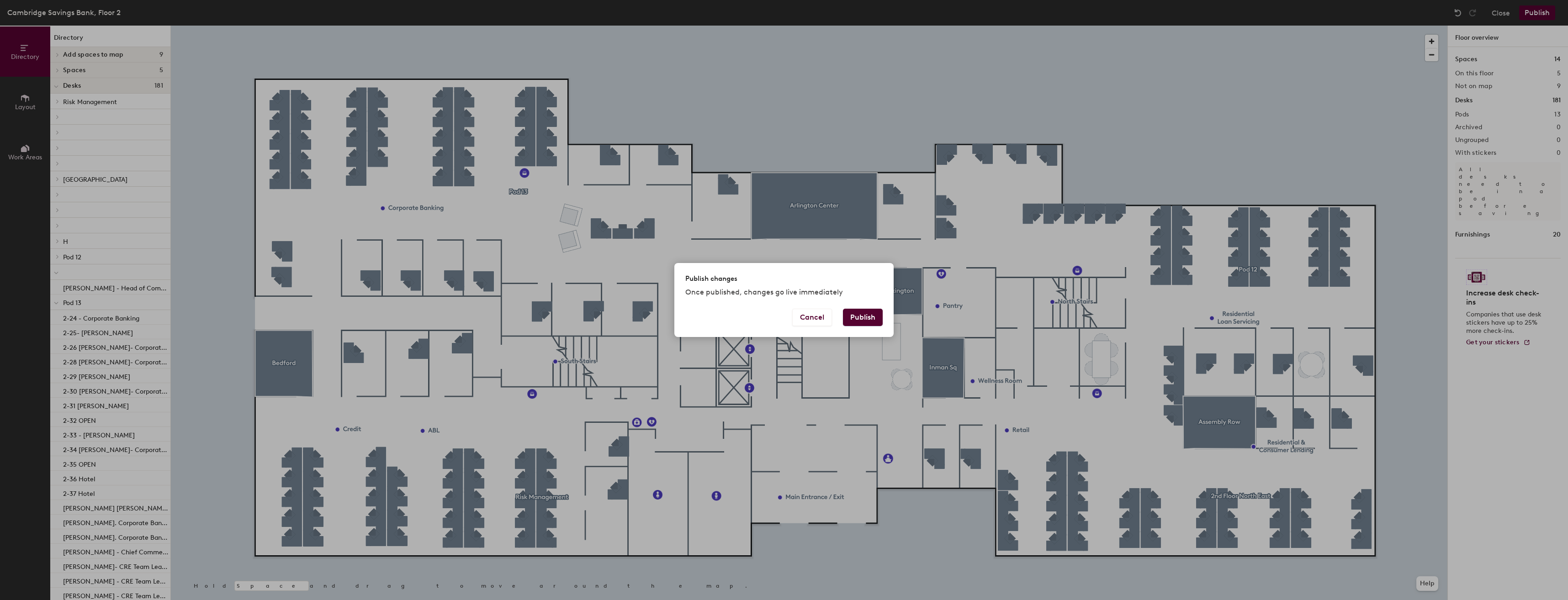
click at [870, 322] on button "Publish" at bounding box center [863, 318] width 39 height 18
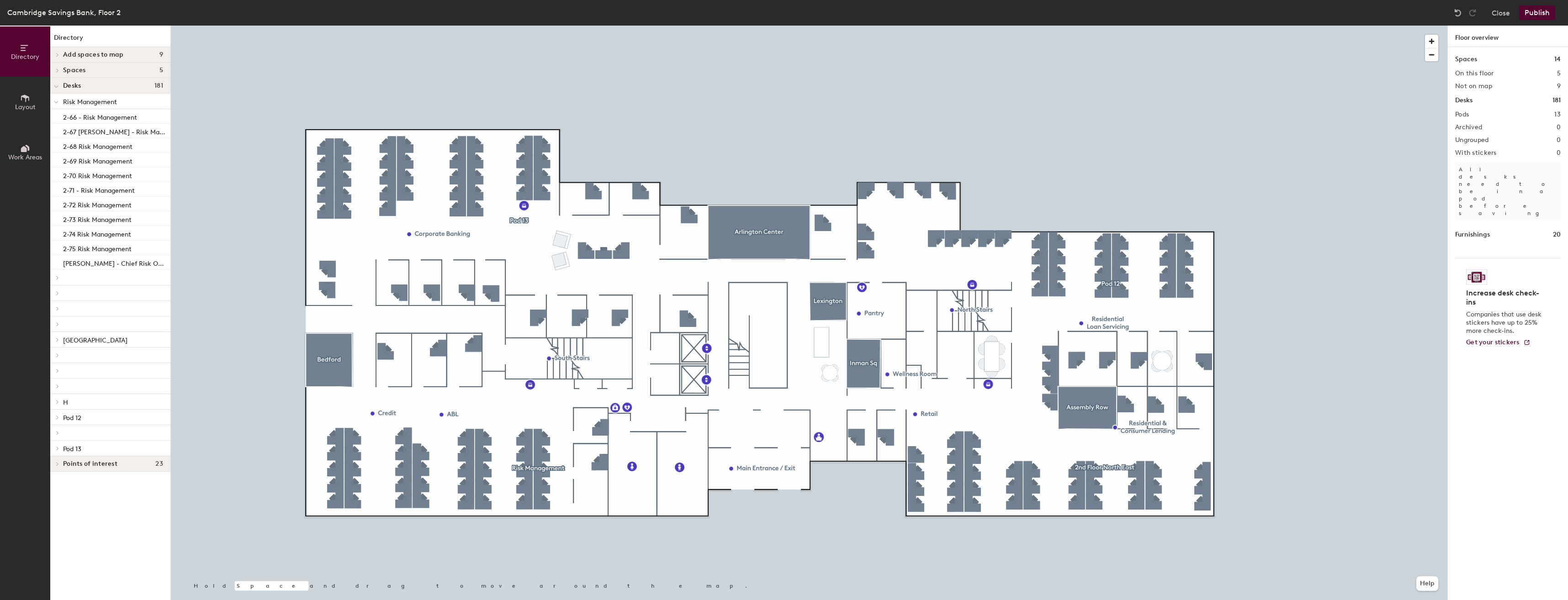
click at [34, 152] on button "Work Areas" at bounding box center [25, 152] width 50 height 50
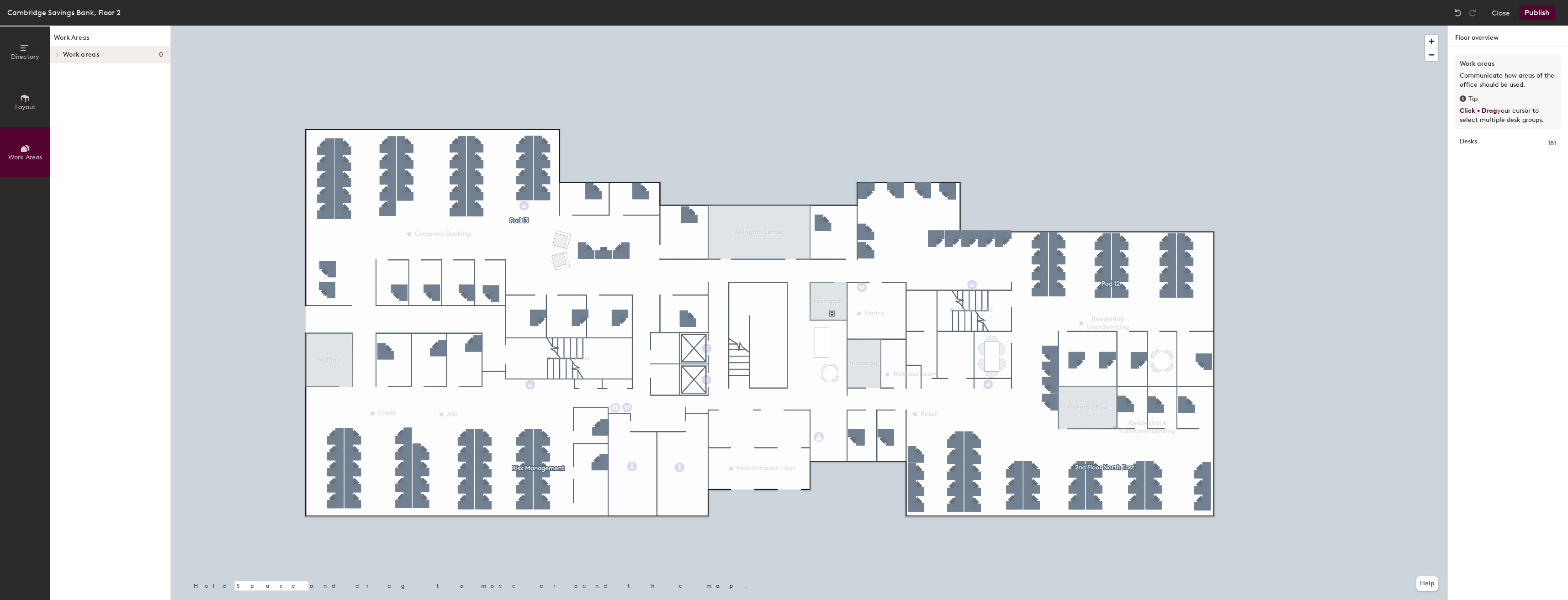
click at [536, 26] on div at bounding box center [809, 26] width 1277 height 0
click at [25, 113] on button "Layout" at bounding box center [25, 102] width 50 height 50
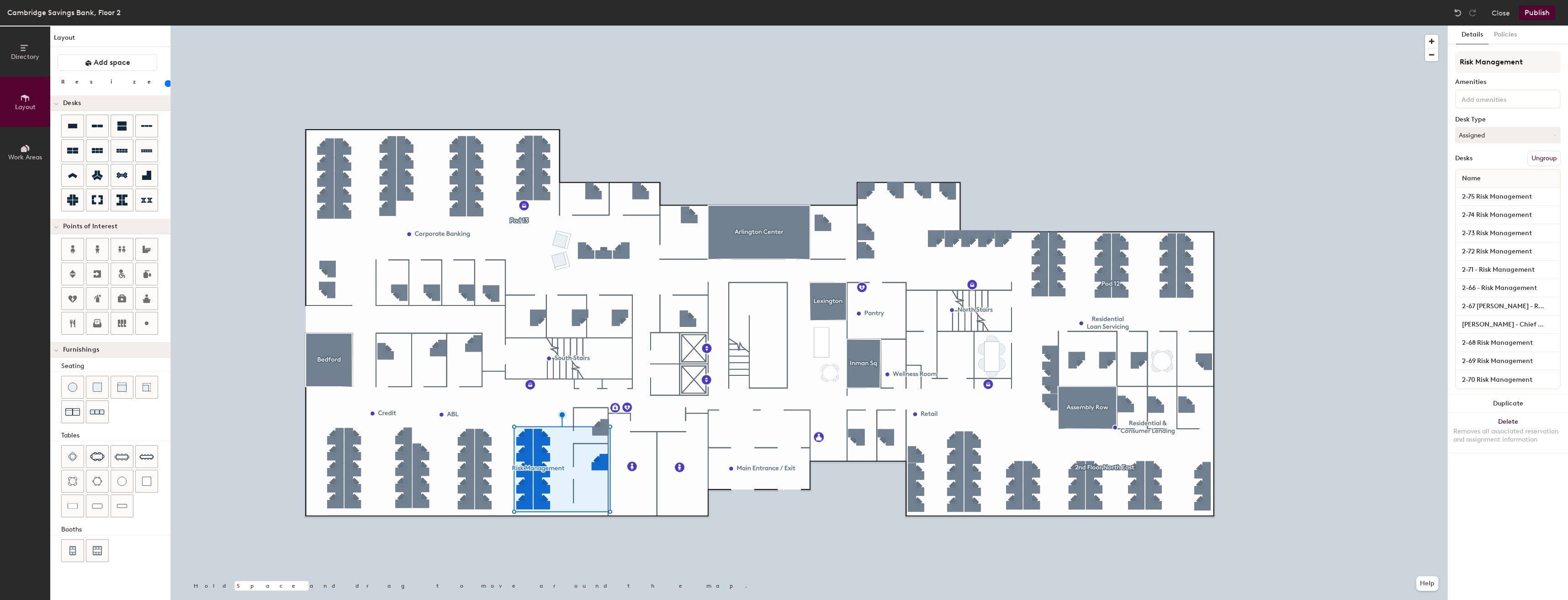
click at [19, 45] on button "Directory" at bounding box center [25, 51] width 50 height 50
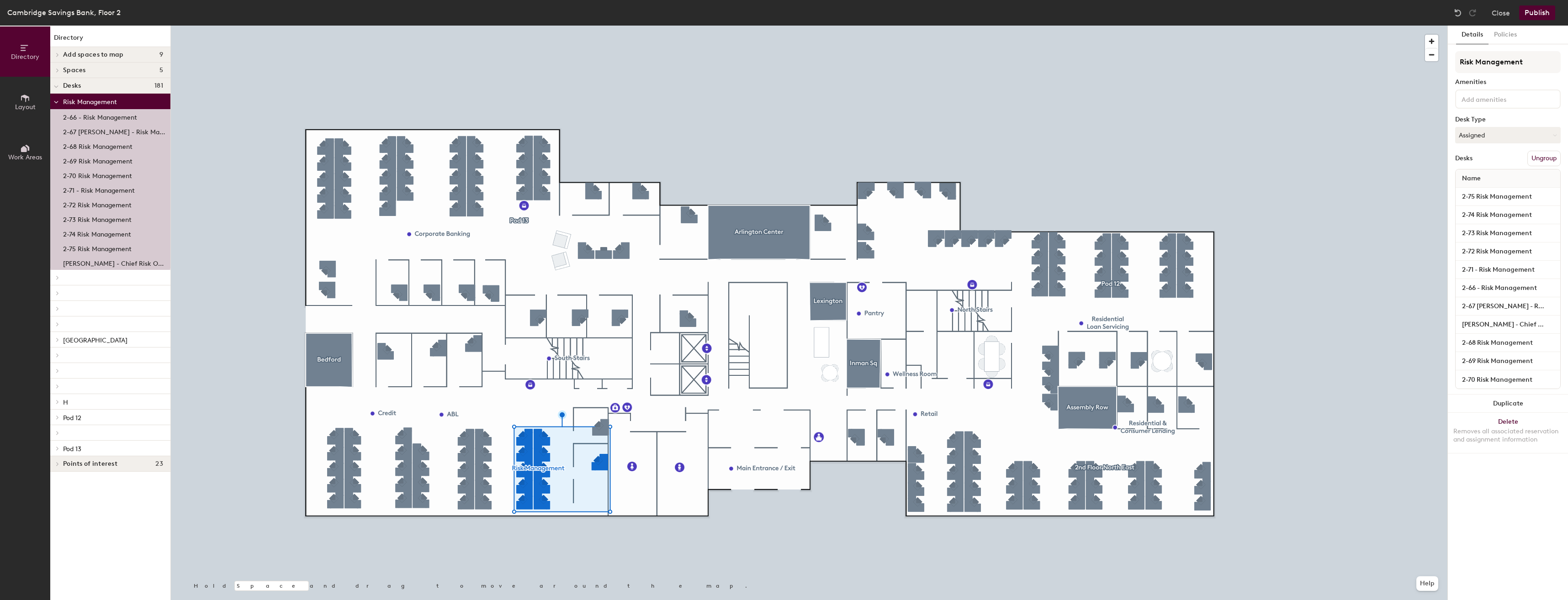
click at [84, 101] on span "Risk Management" at bounding box center [90, 102] width 54 height 8
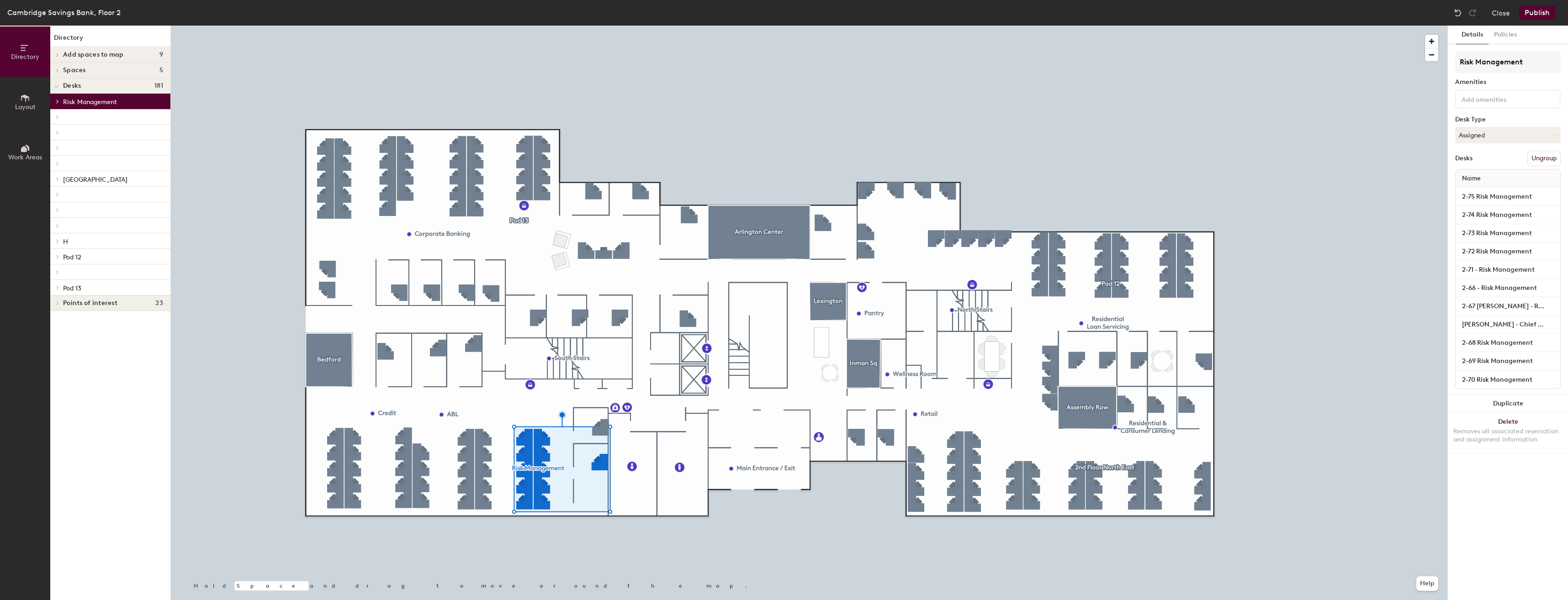
click at [84, 101] on span "Risk Management" at bounding box center [90, 102] width 54 height 8
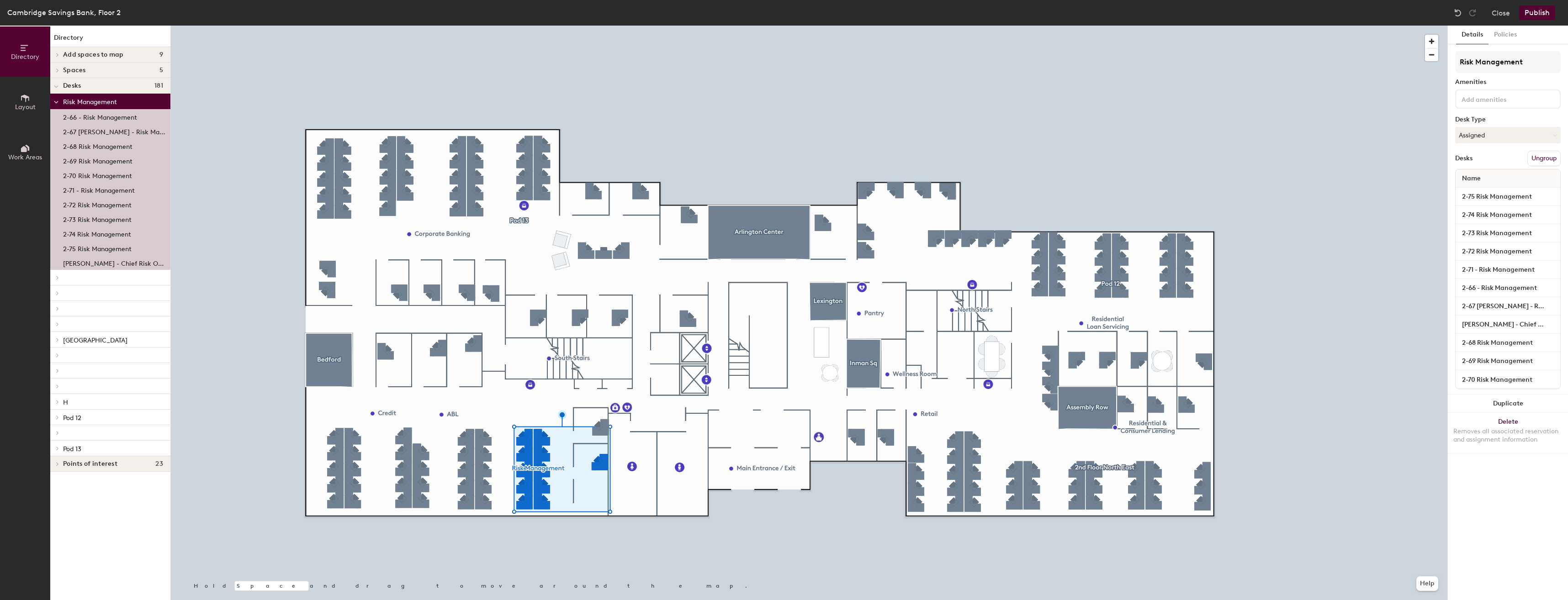
click at [84, 101] on span "Risk Management" at bounding box center [90, 102] width 54 height 8
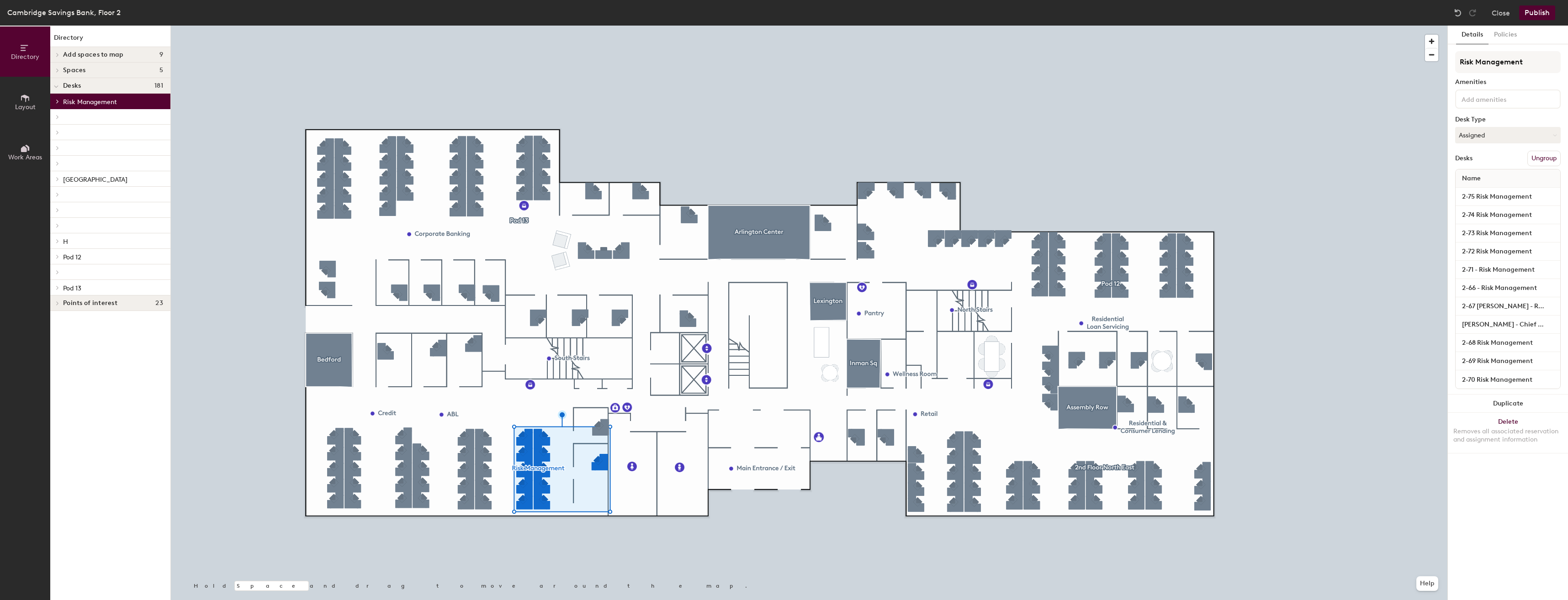
click at [84, 101] on span "Risk Management" at bounding box center [90, 102] width 54 height 8
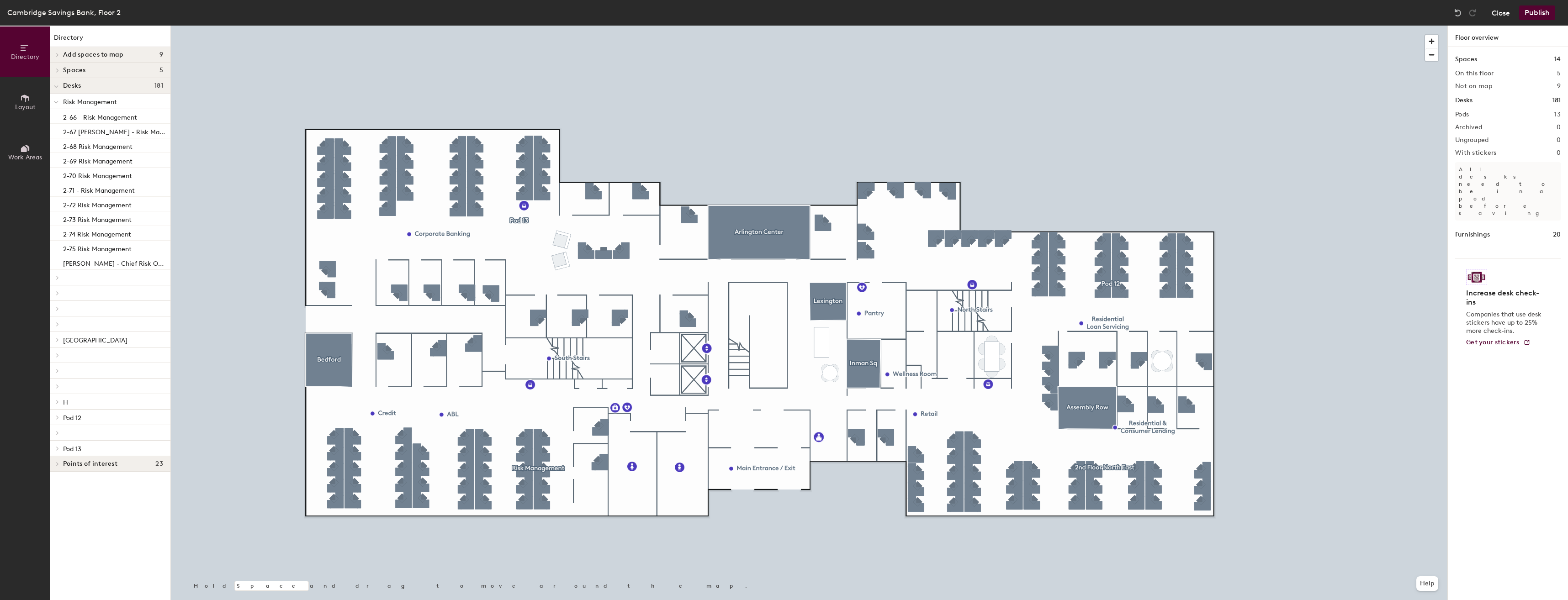
click at [1508, 11] on button "Close" at bounding box center [1501, 13] width 19 height 15
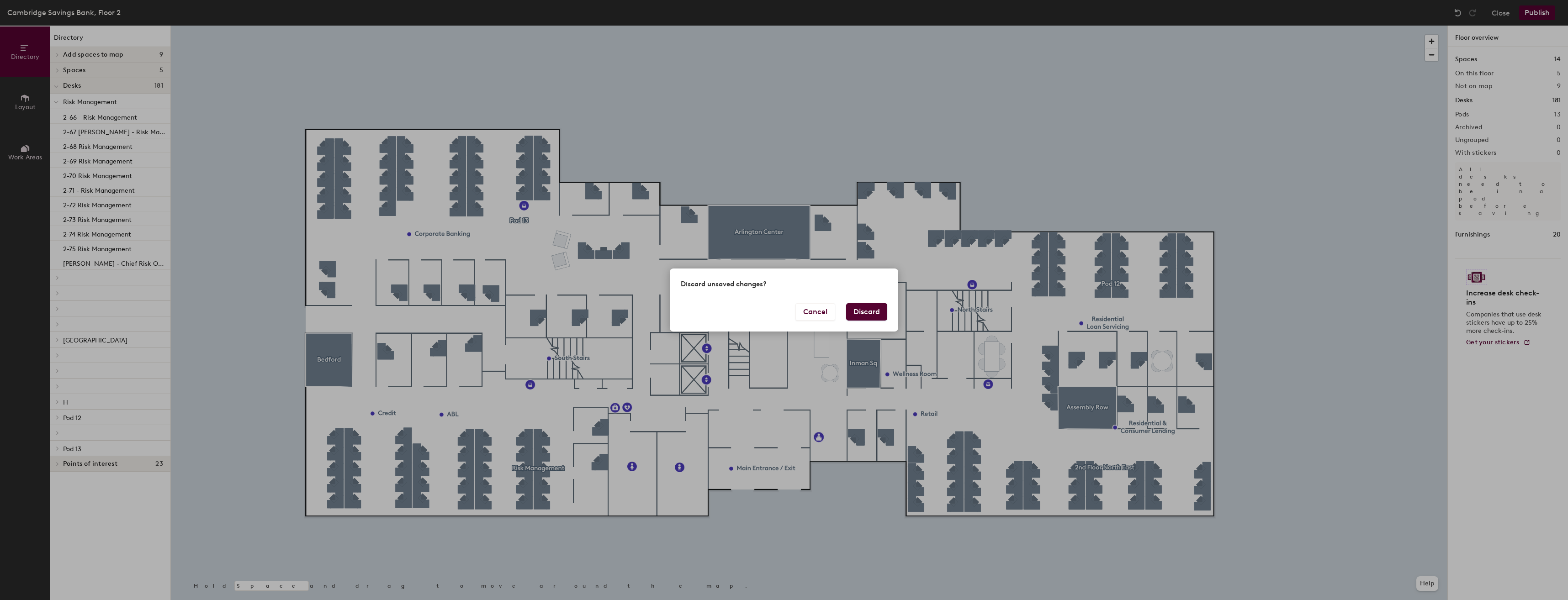
click at [865, 313] on button "Discard" at bounding box center [867, 312] width 41 height 18
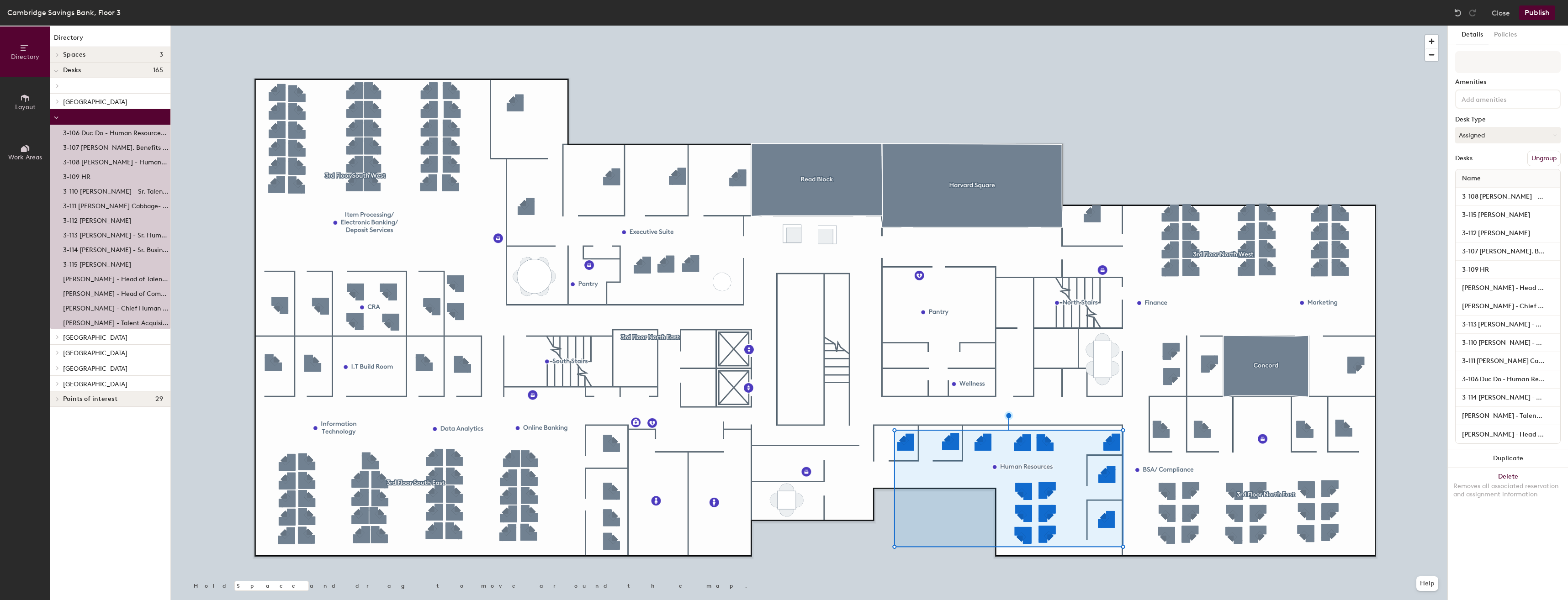
click at [22, 154] on span "Work Areas" at bounding box center [25, 157] width 34 height 8
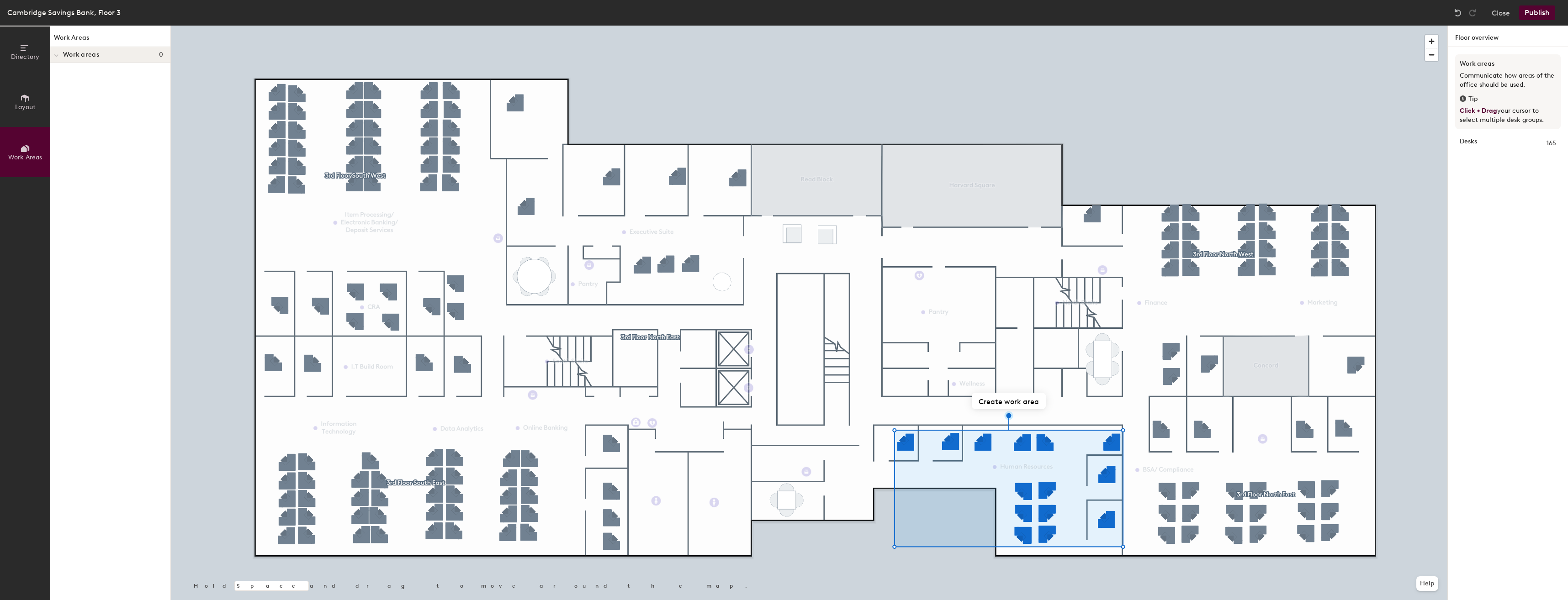
click at [12, 53] on span "Directory" at bounding box center [25, 57] width 29 height 8
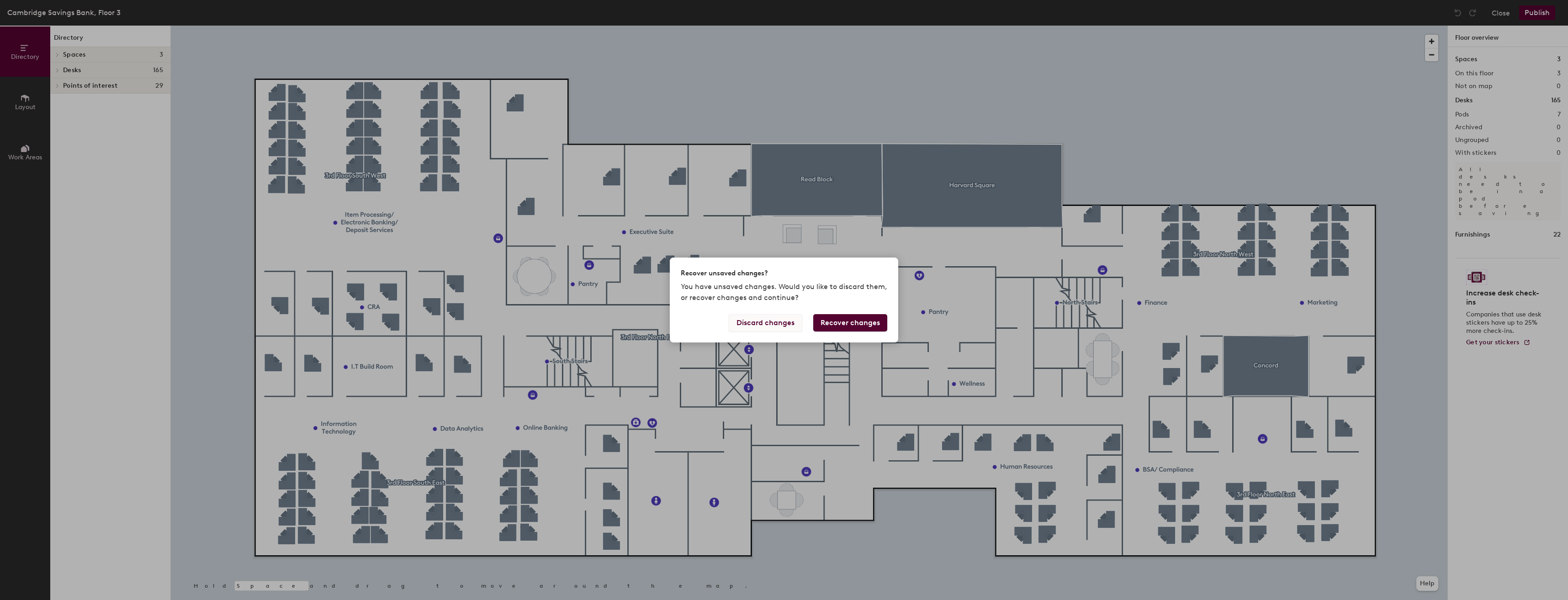
click at [777, 325] on button "Discard changes" at bounding box center [765, 323] width 73 height 18
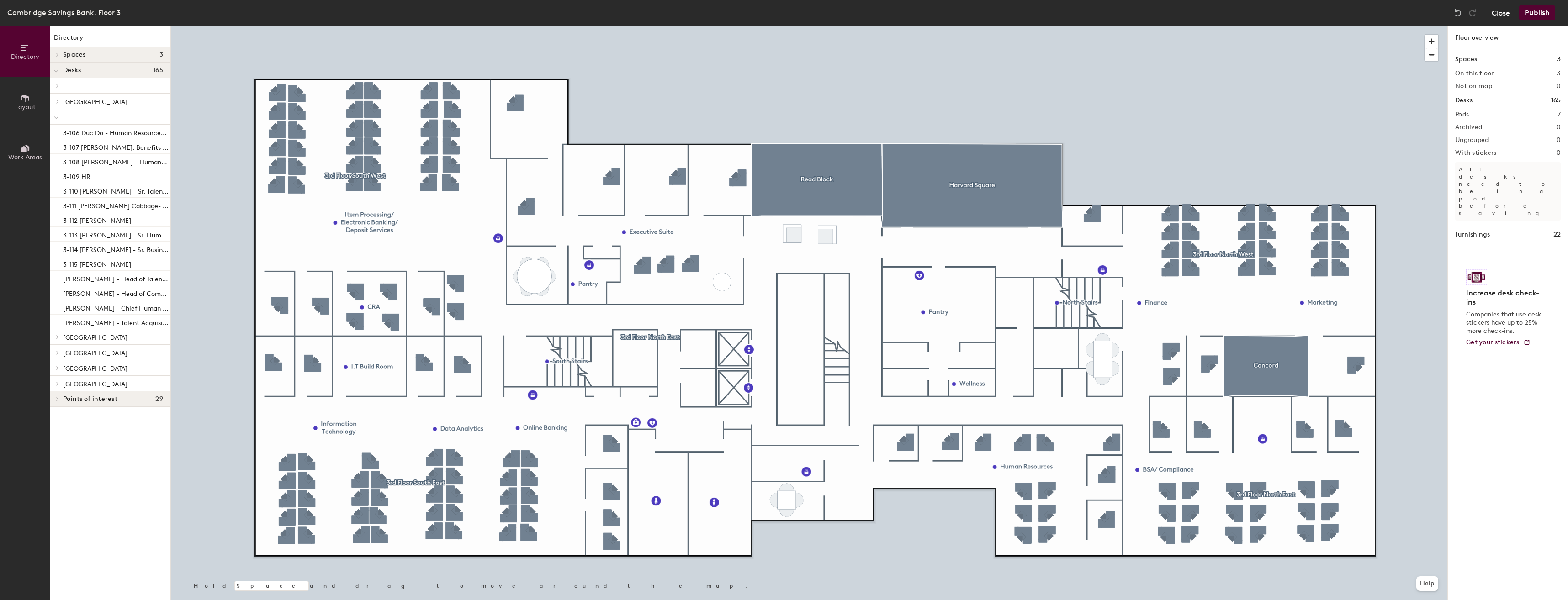
click at [1500, 12] on button "Close" at bounding box center [1501, 13] width 19 height 15
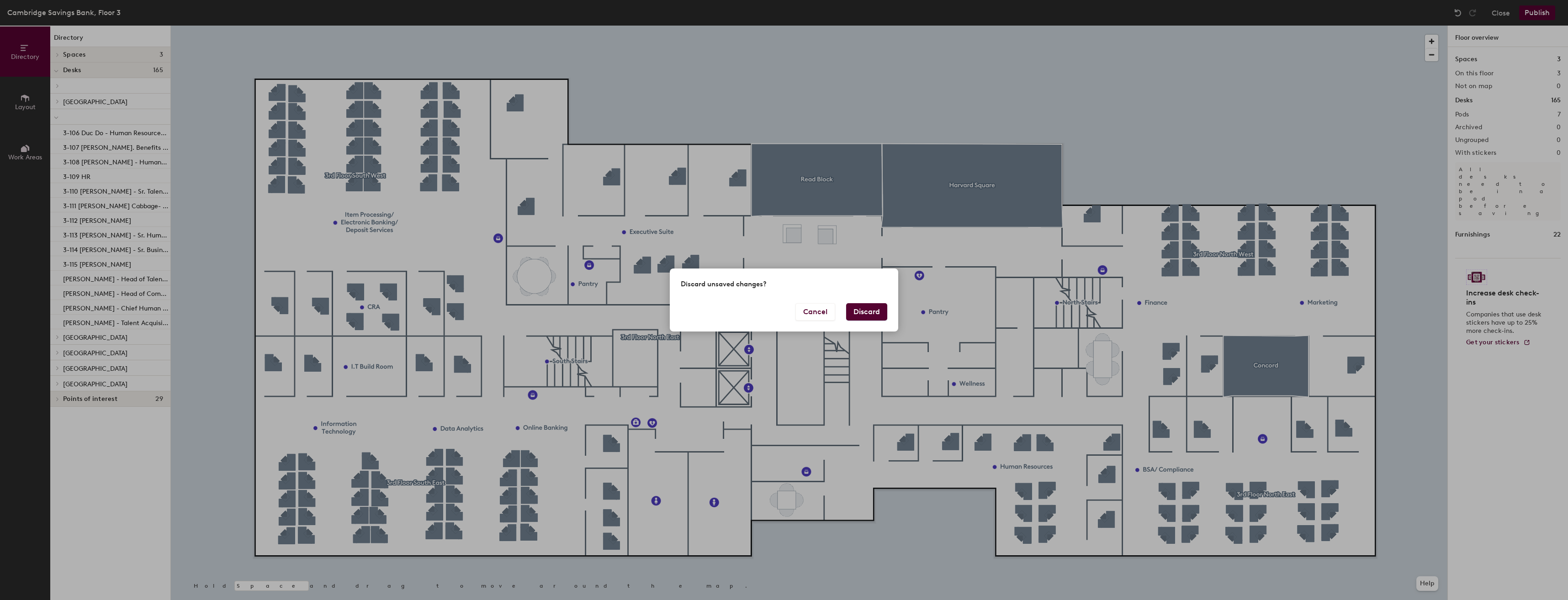
click at [859, 312] on button "Discard" at bounding box center [867, 312] width 41 height 18
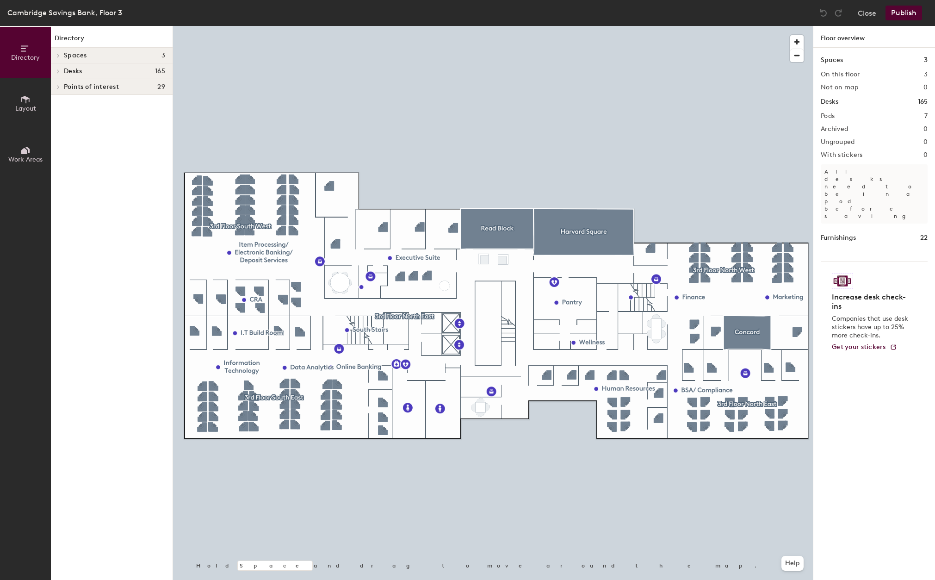
click at [57, 87] on icon at bounding box center [58, 87] width 4 height 5
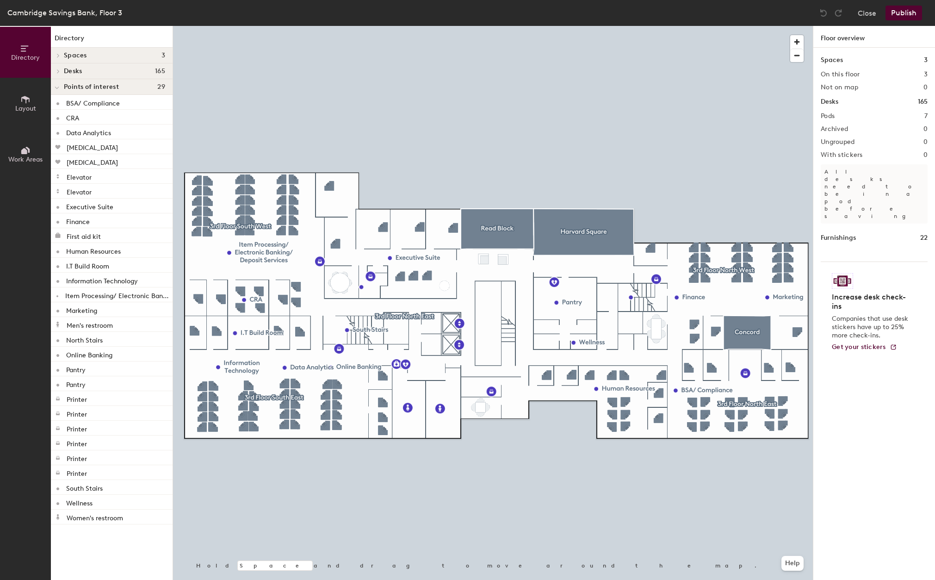
click at [59, 86] on div at bounding box center [57, 86] width 12 height 15
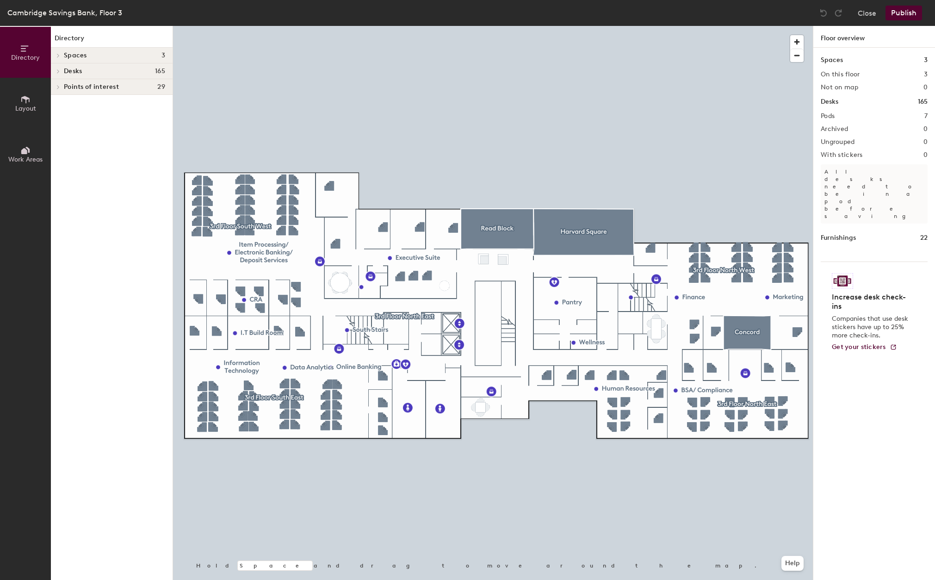
click at [60, 68] on div at bounding box center [57, 70] width 12 height 15
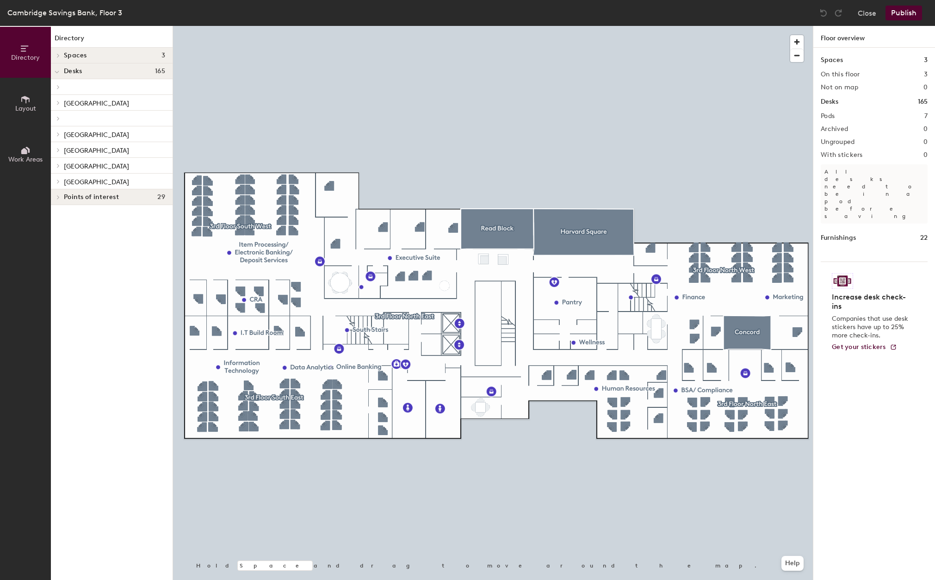
click at [82, 87] on p at bounding box center [114, 87] width 101 height 2
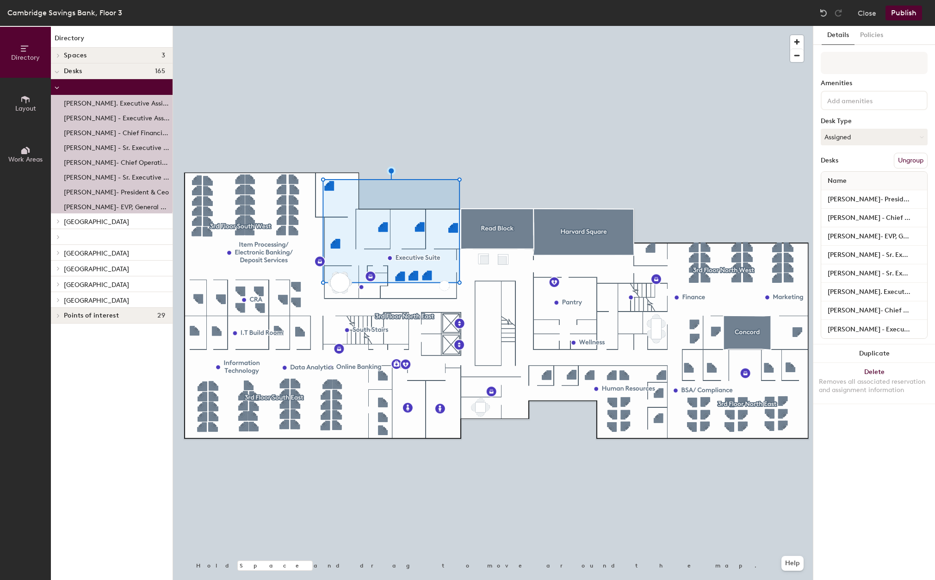
click at [82, 87] on p at bounding box center [114, 87] width 101 height 2
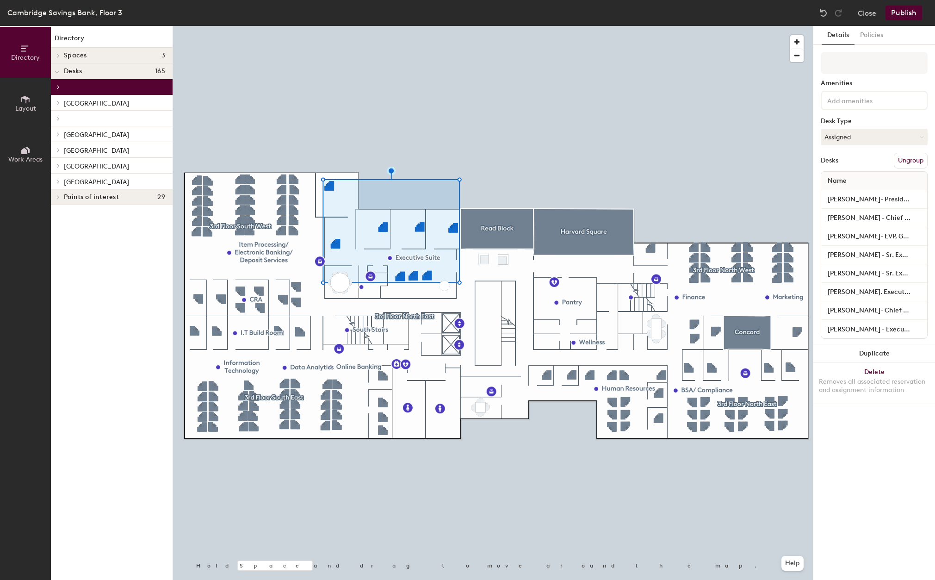
click at [75, 121] on div at bounding box center [112, 119] width 122 height 16
click at [76, 120] on div at bounding box center [112, 119] width 122 height 16
click at [57, 119] on icon at bounding box center [58, 118] width 4 height 5
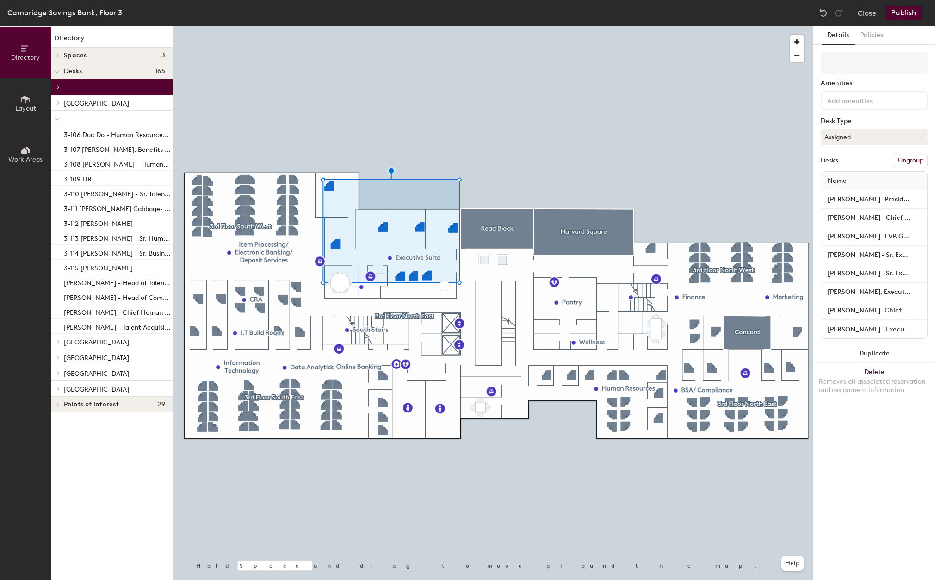
click at [57, 119] on icon at bounding box center [57, 120] width 5 height 4
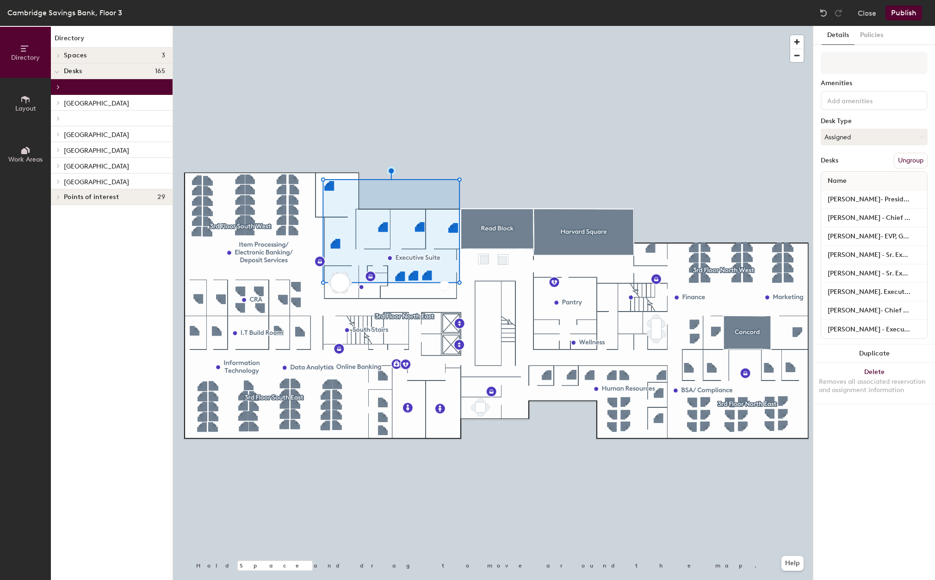
click at [58, 86] on icon at bounding box center [58, 87] width 2 height 4
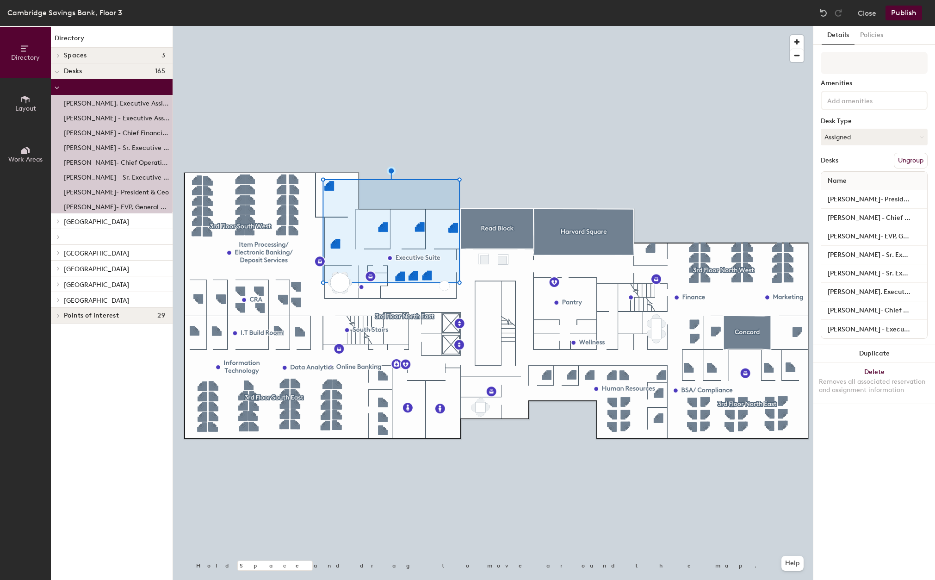
click at [58, 86] on icon at bounding box center [57, 88] width 5 height 4
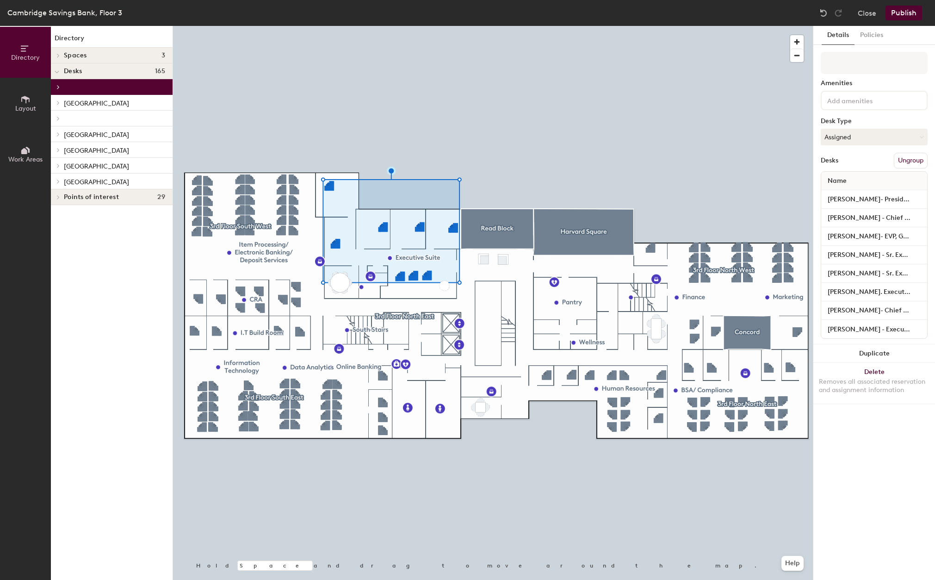
click at [86, 117] on div at bounding box center [112, 119] width 122 height 16
click at [59, 118] on div at bounding box center [57, 118] width 12 height 15
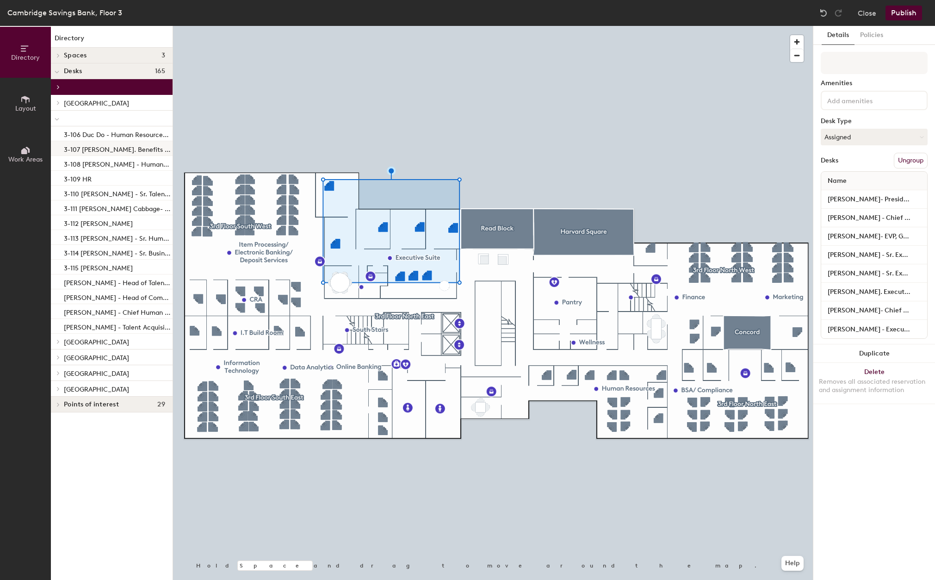
click at [80, 142] on div "3-107 [PERSON_NAME]. Benefits Consultant" at bounding box center [112, 148] width 122 height 15
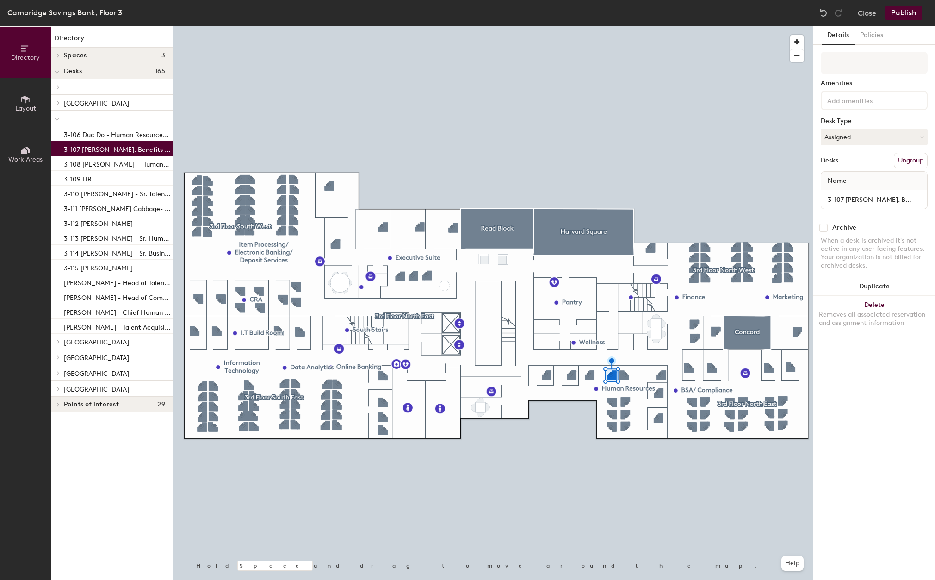
click at [61, 119] on div at bounding box center [57, 118] width 12 height 15
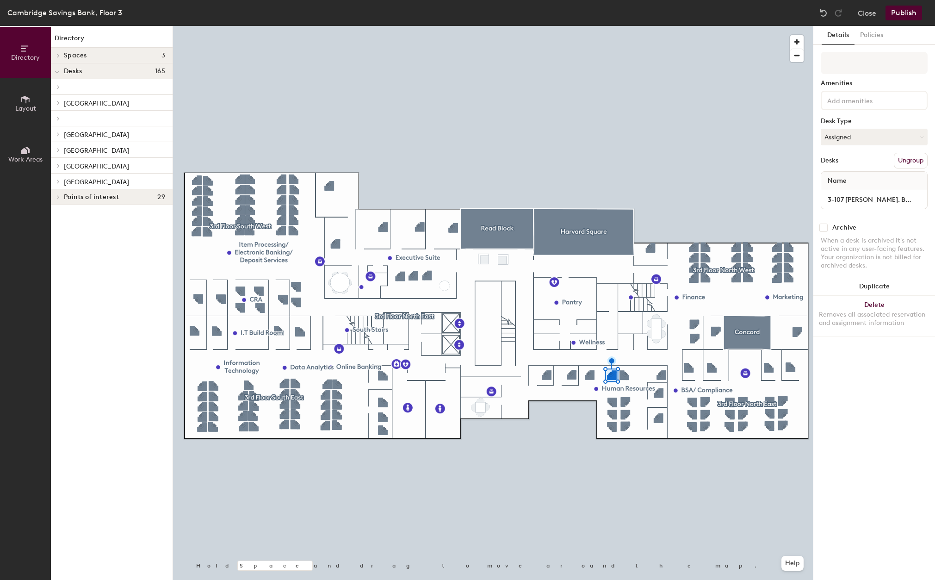
click at [77, 118] on p at bounding box center [114, 119] width 101 height 2
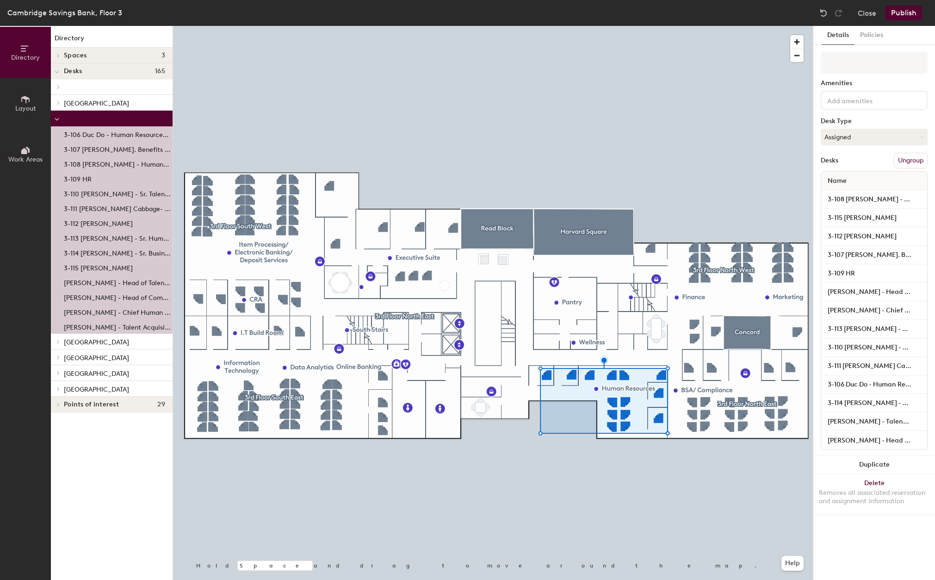
click at [303, 26] on div at bounding box center [493, 26] width 640 height 0
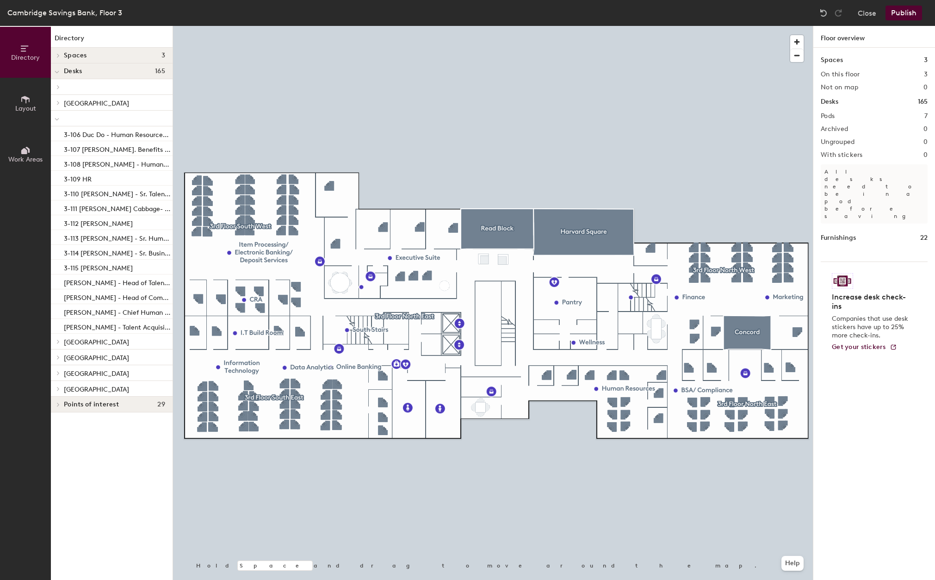
click at [81, 118] on p at bounding box center [114, 119] width 101 height 2
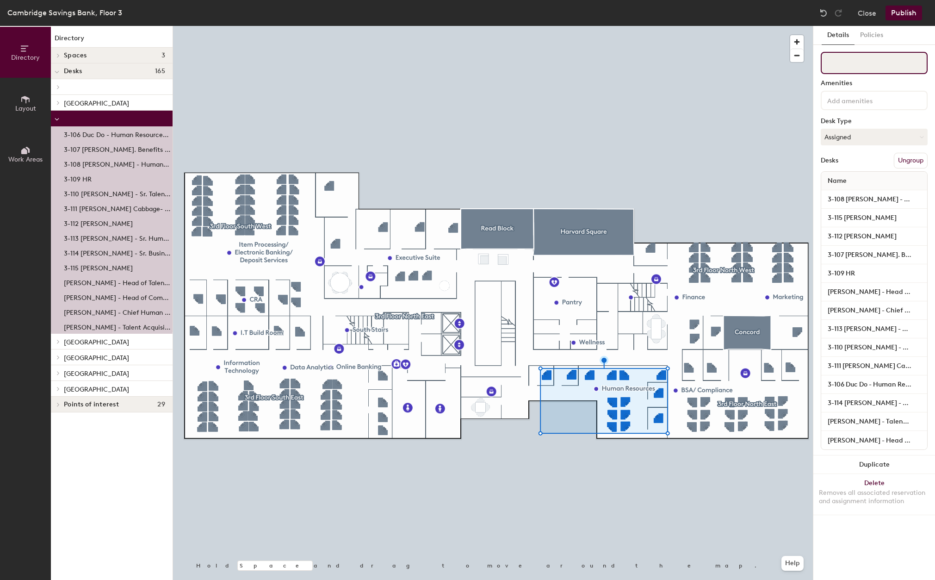
click at [878, 66] on input at bounding box center [874, 63] width 107 height 22
type input "Human Resources"
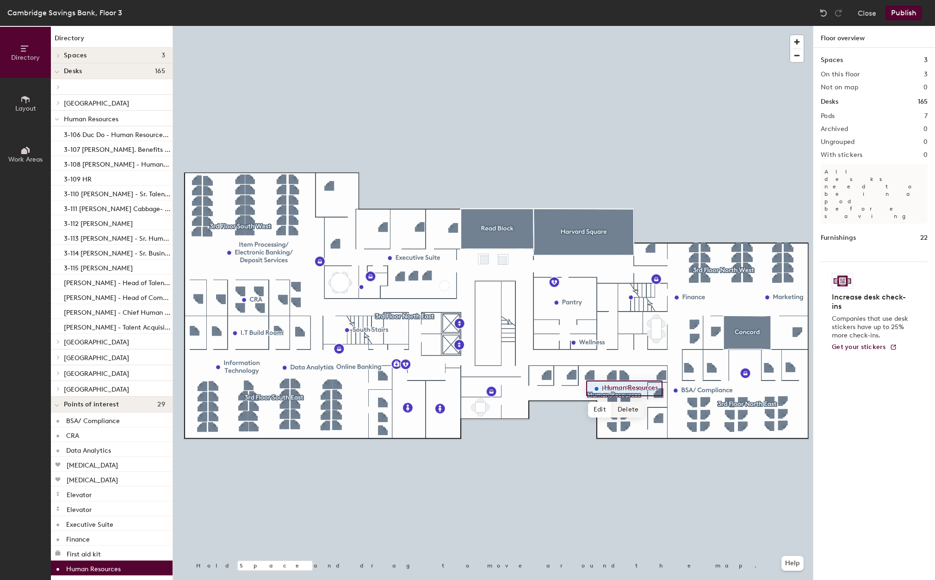
click at [629, 412] on span "Delete" at bounding box center [628, 410] width 32 height 16
click at [898, 7] on button "Publish" at bounding box center [903, 13] width 37 height 15
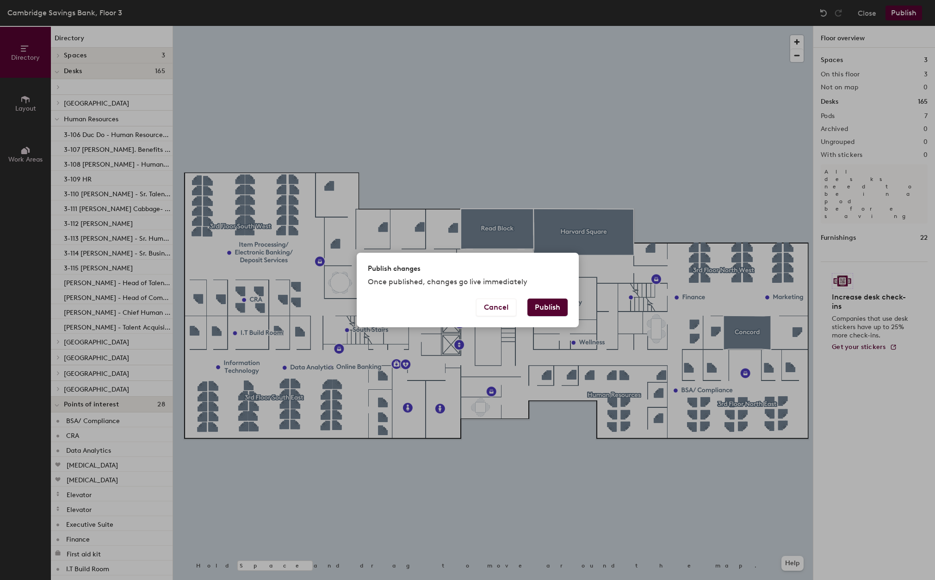
click at [541, 303] on button "Publish" at bounding box center [547, 307] width 40 height 18
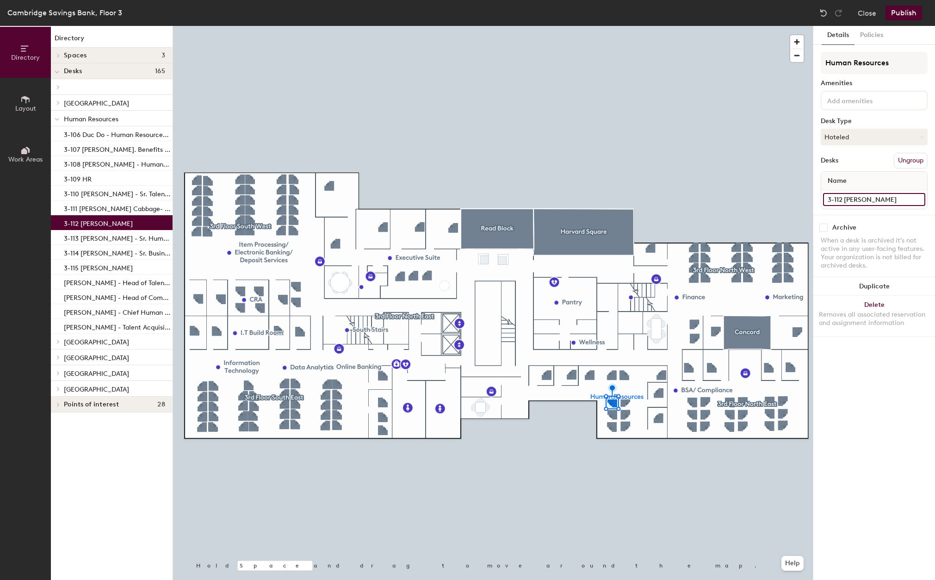
click at [879, 198] on input "3-112 [PERSON_NAME]" at bounding box center [874, 199] width 102 height 13
type input "3-112 [GEOGRAPHIC_DATA]"
click at [859, 198] on input "3-111 [PERSON_NAME] Cabbage- Human Resources" at bounding box center [874, 199] width 102 height 13
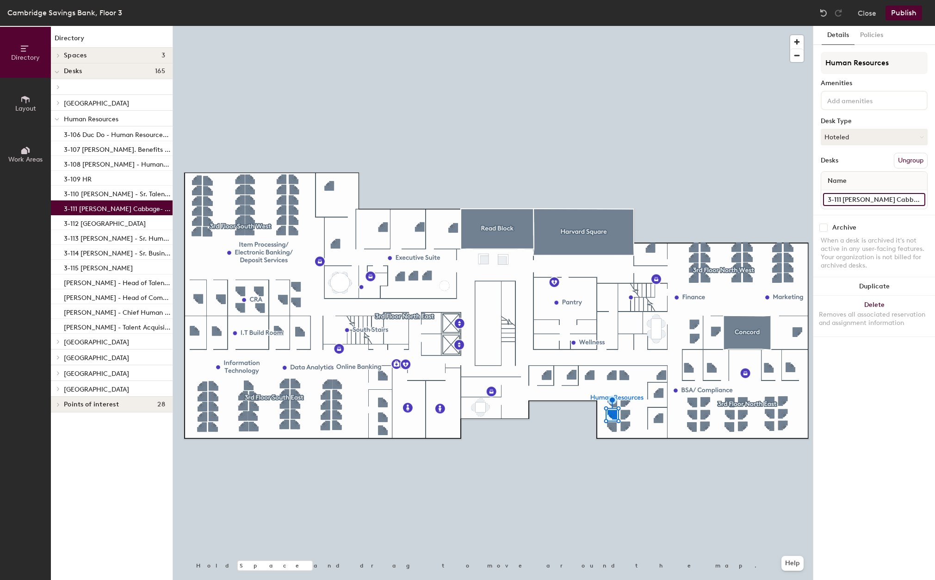
click at [859, 198] on input "3-111 [PERSON_NAME] Cabbage- Human Resources" at bounding box center [874, 199] width 102 height 13
click at [874, 202] on input "3-111 [PERSON_NAME] Cabbage- Human Resources" at bounding box center [874, 199] width 102 height 13
type input "3-[GEOGRAPHIC_DATA]"
click at [898, 13] on button "Publish" at bounding box center [903, 13] width 37 height 15
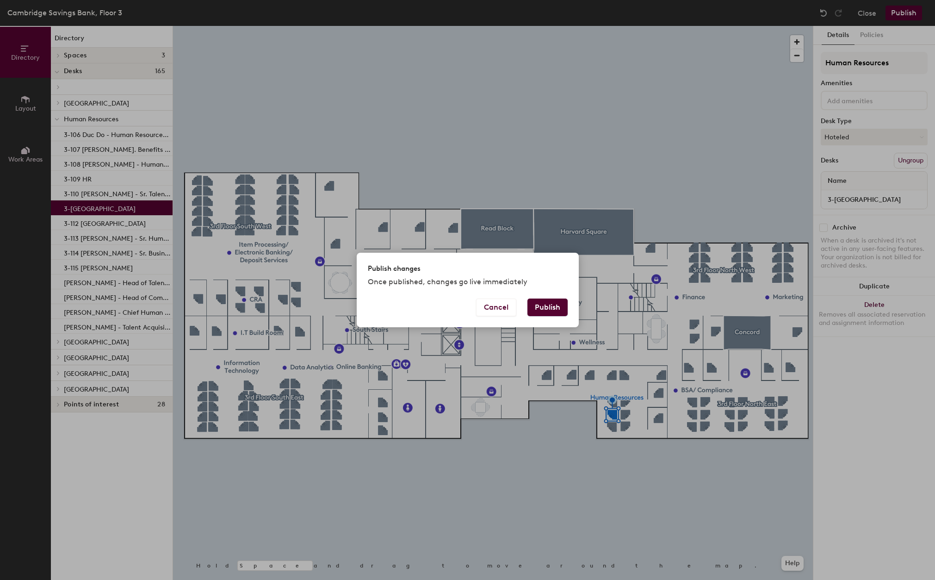
click at [549, 303] on button "Publish" at bounding box center [547, 307] width 40 height 18
